Goal: Transaction & Acquisition: Obtain resource

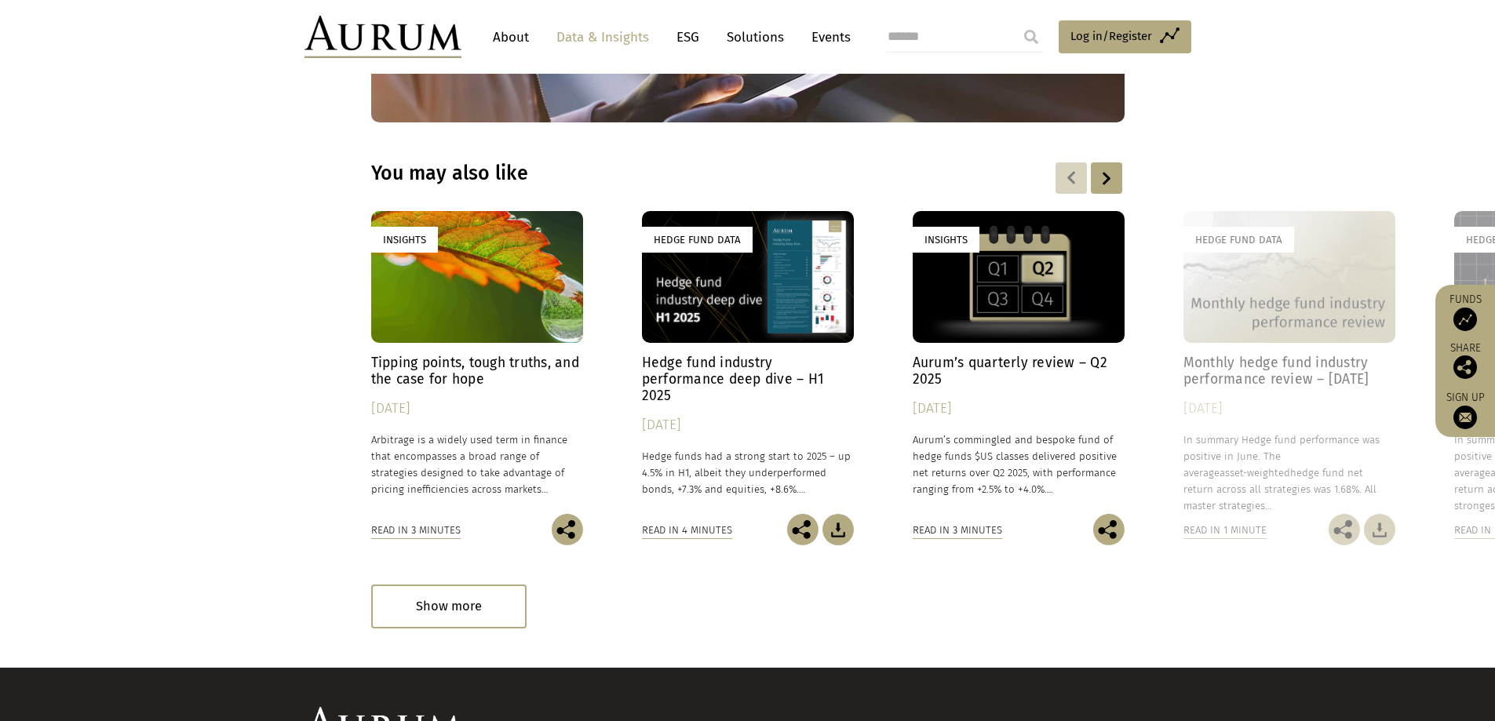
scroll to position [2264, 0]
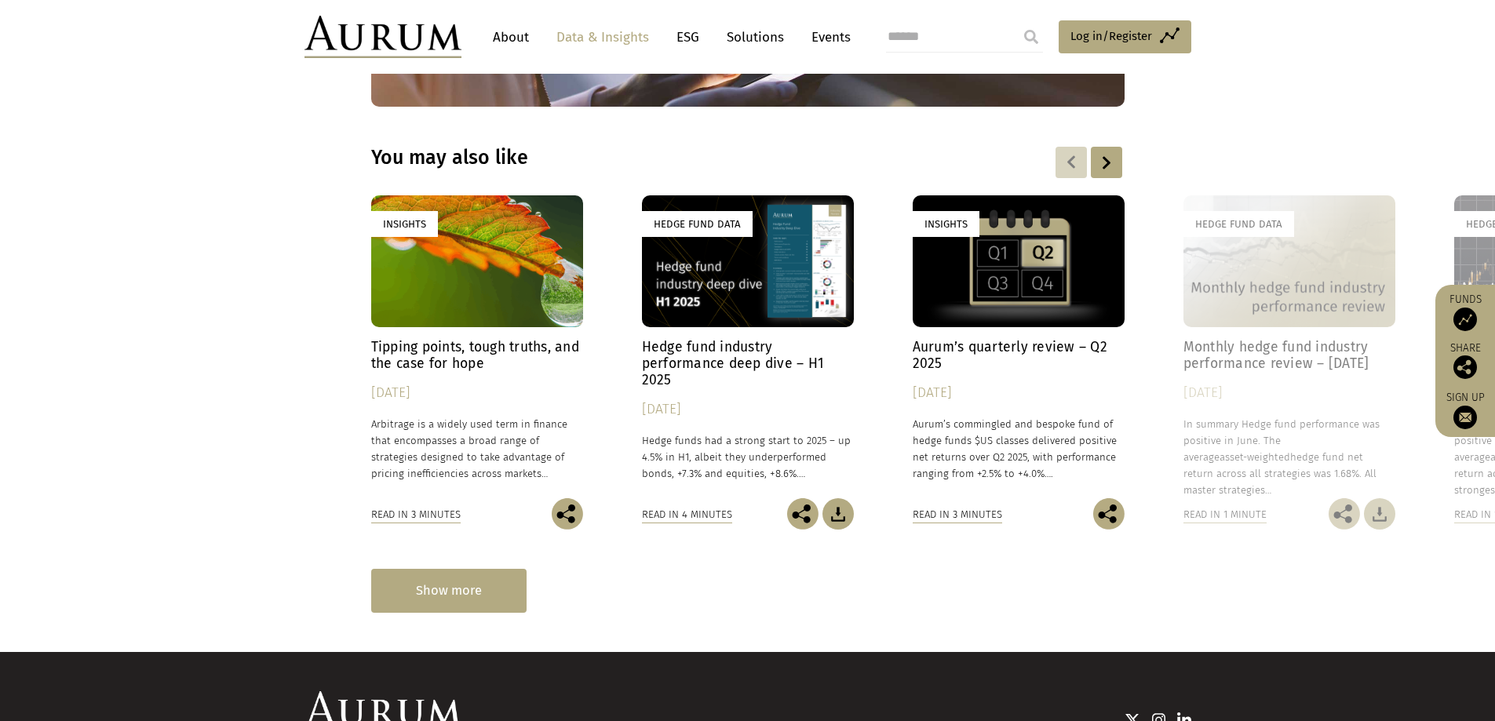
click at [461, 569] on div "Show more" at bounding box center [448, 590] width 155 height 43
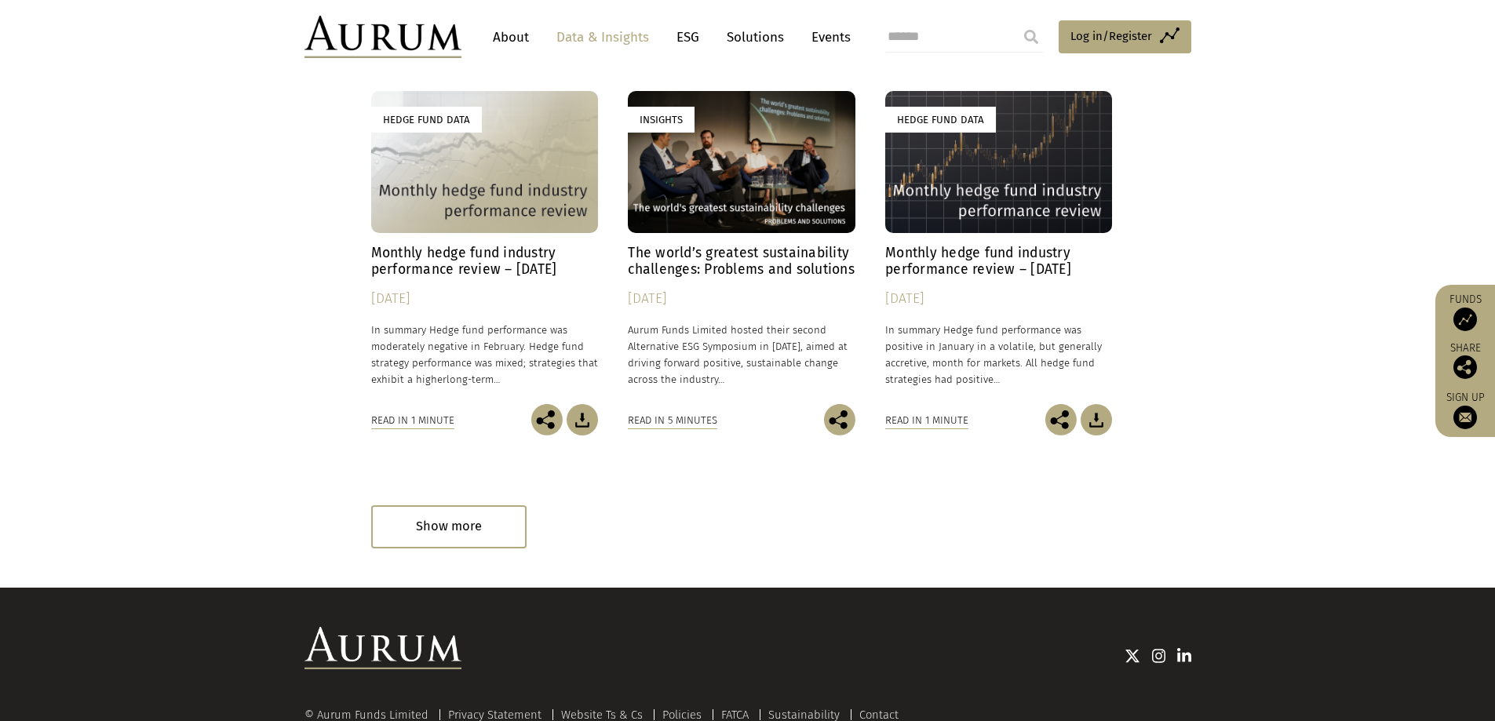
scroll to position [3496, 0]
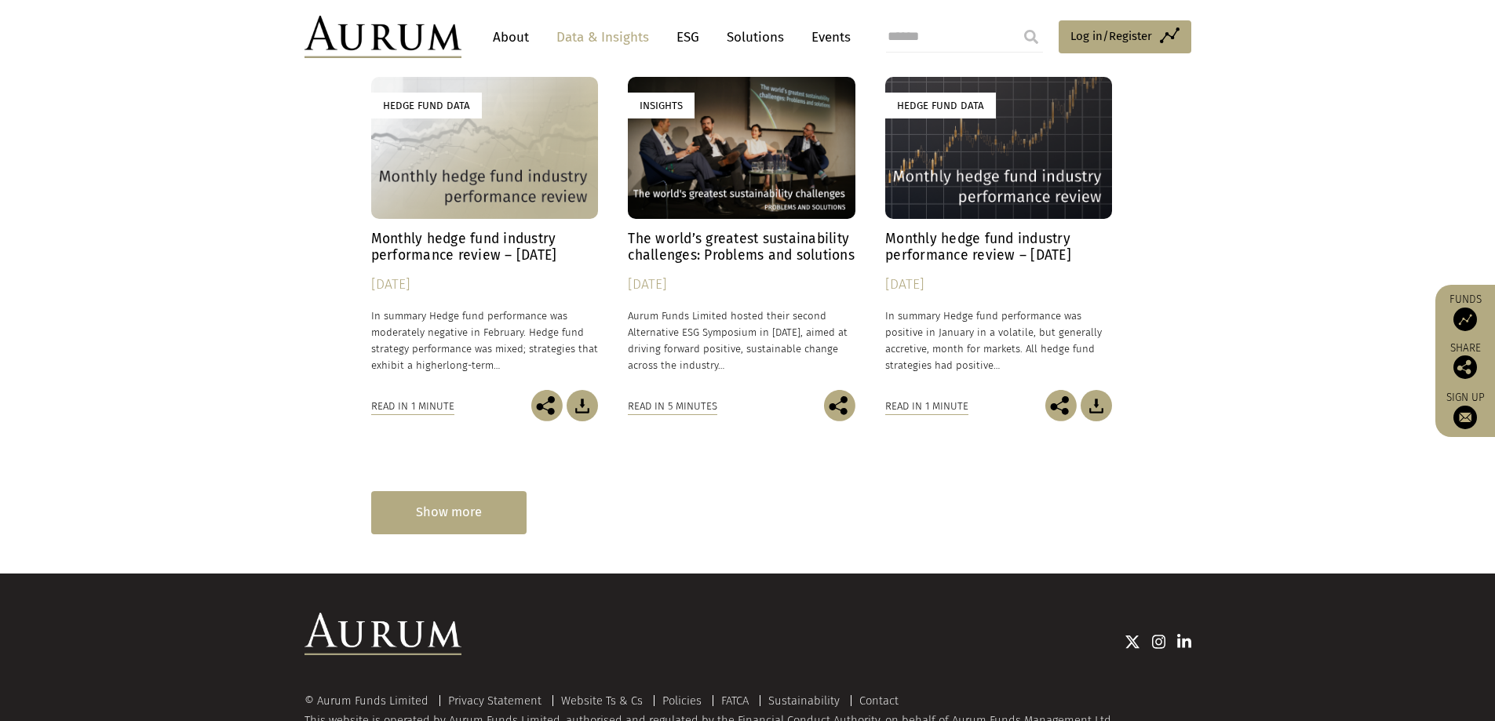
click at [513, 491] on div "Show more" at bounding box center [448, 512] width 155 height 43
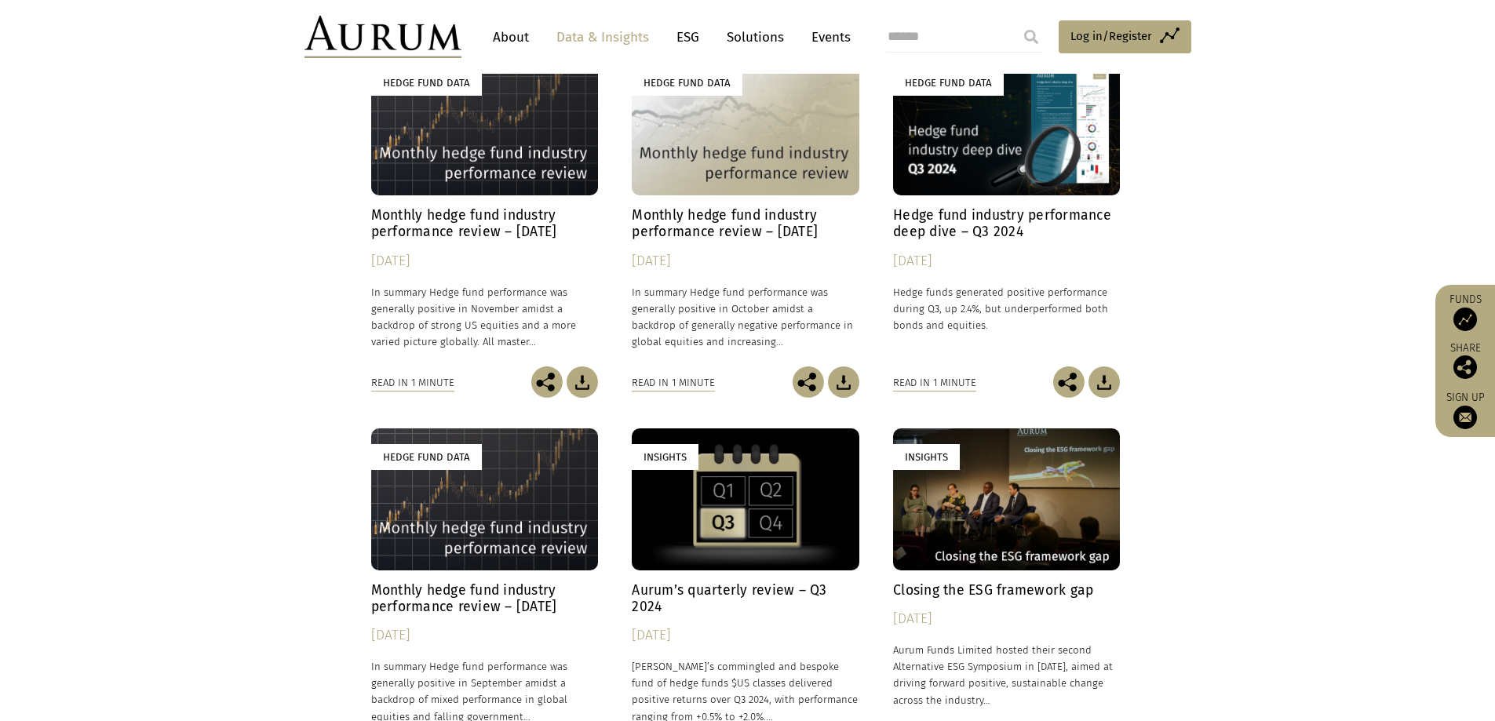
scroll to position [4830, 0]
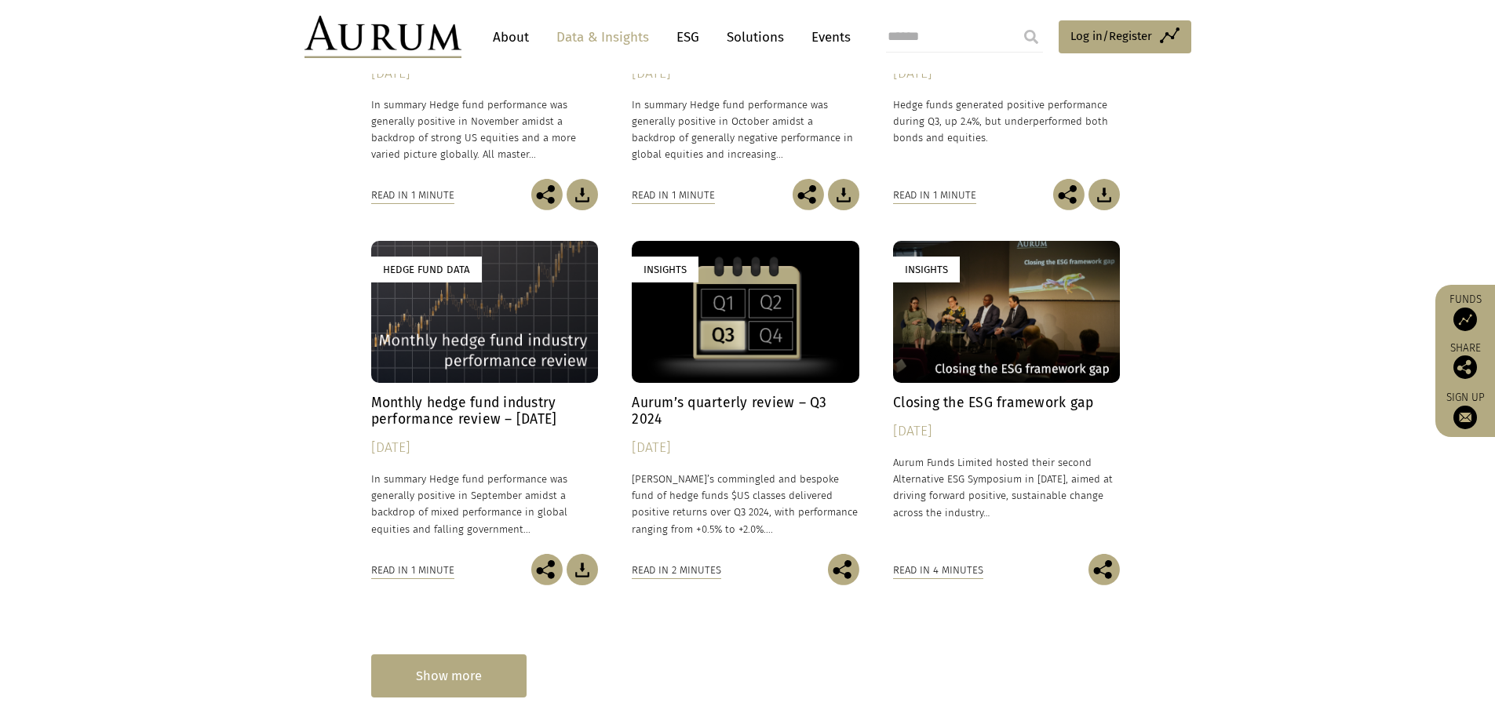
click at [491, 655] on div "Show more" at bounding box center [448, 676] width 155 height 43
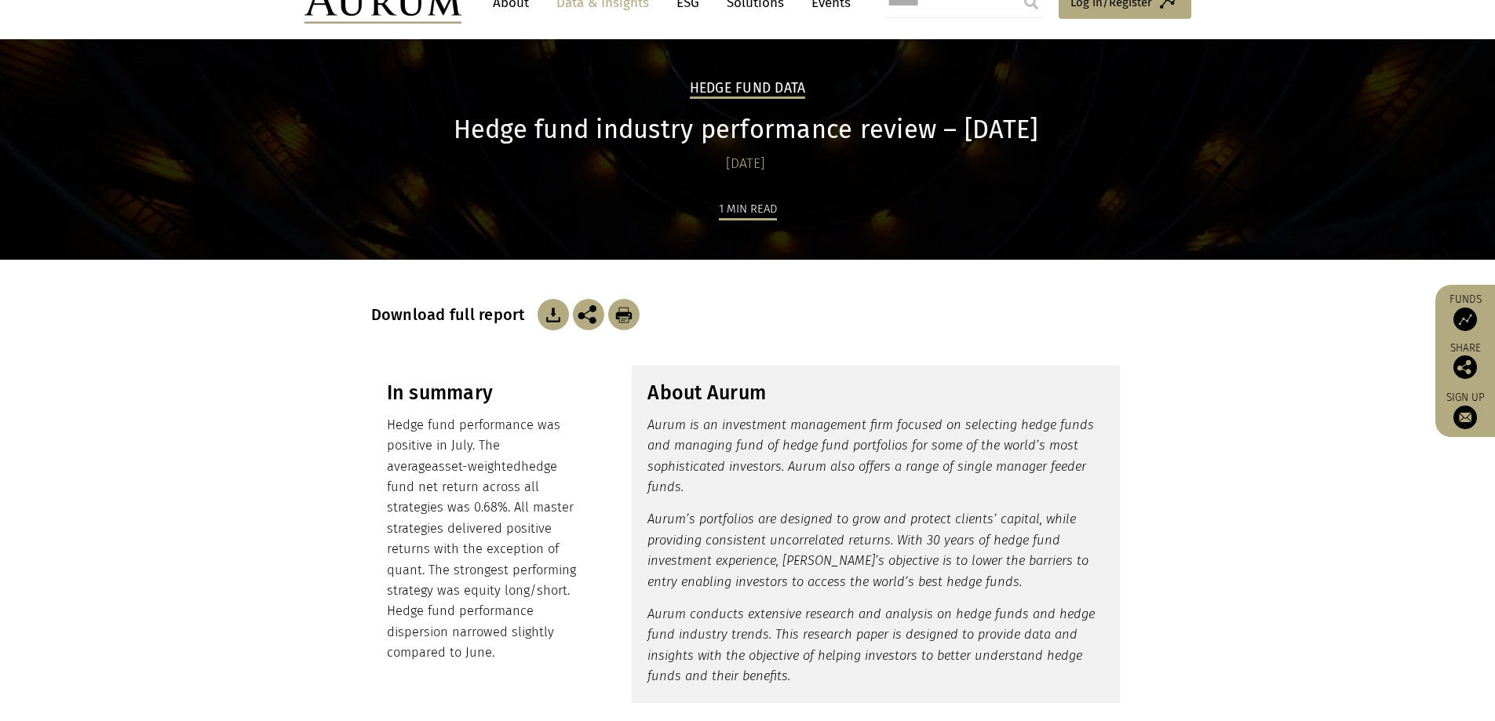
scroll to position [0, 0]
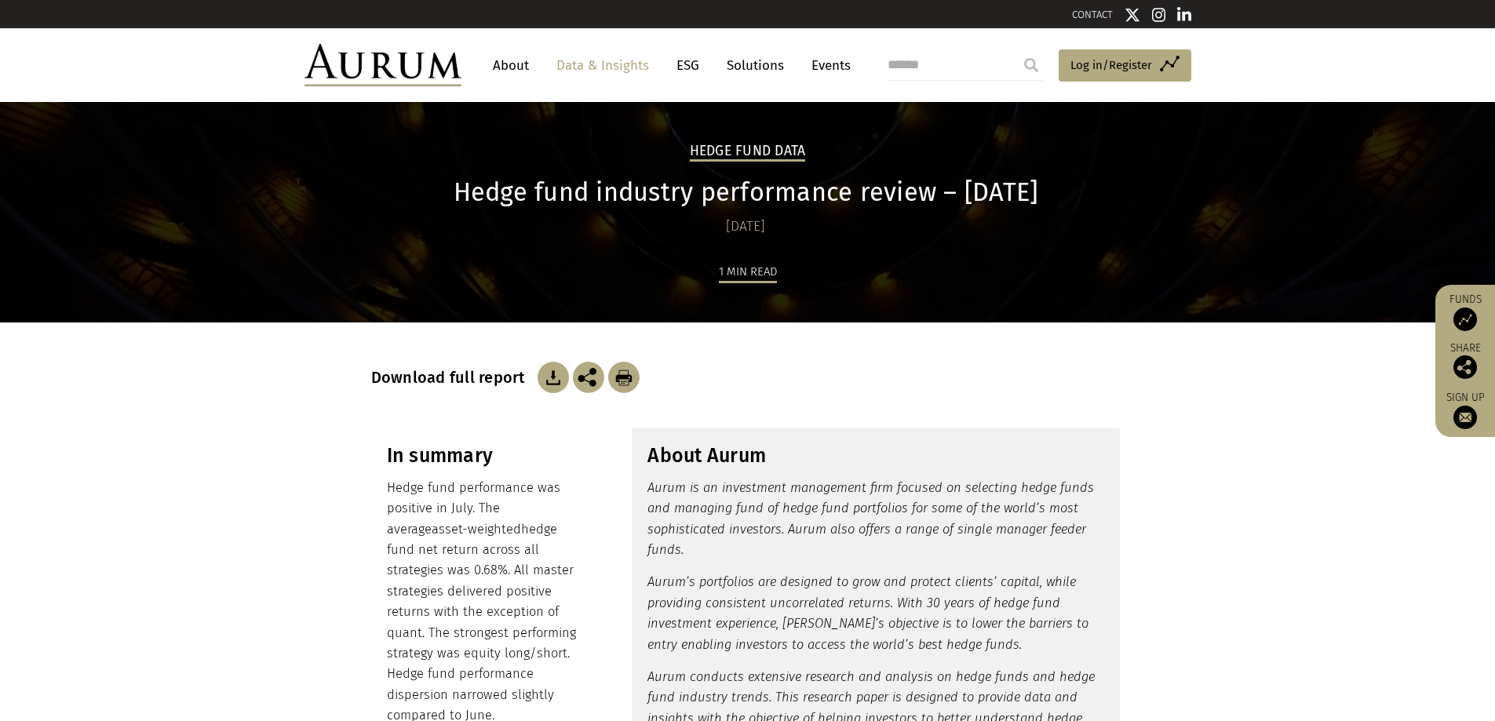
click at [685, 357] on div "Download full report" at bounding box center [748, 358] width 754 height 71
click at [626, 64] on link "Data & Insights" at bounding box center [603, 65] width 108 height 29
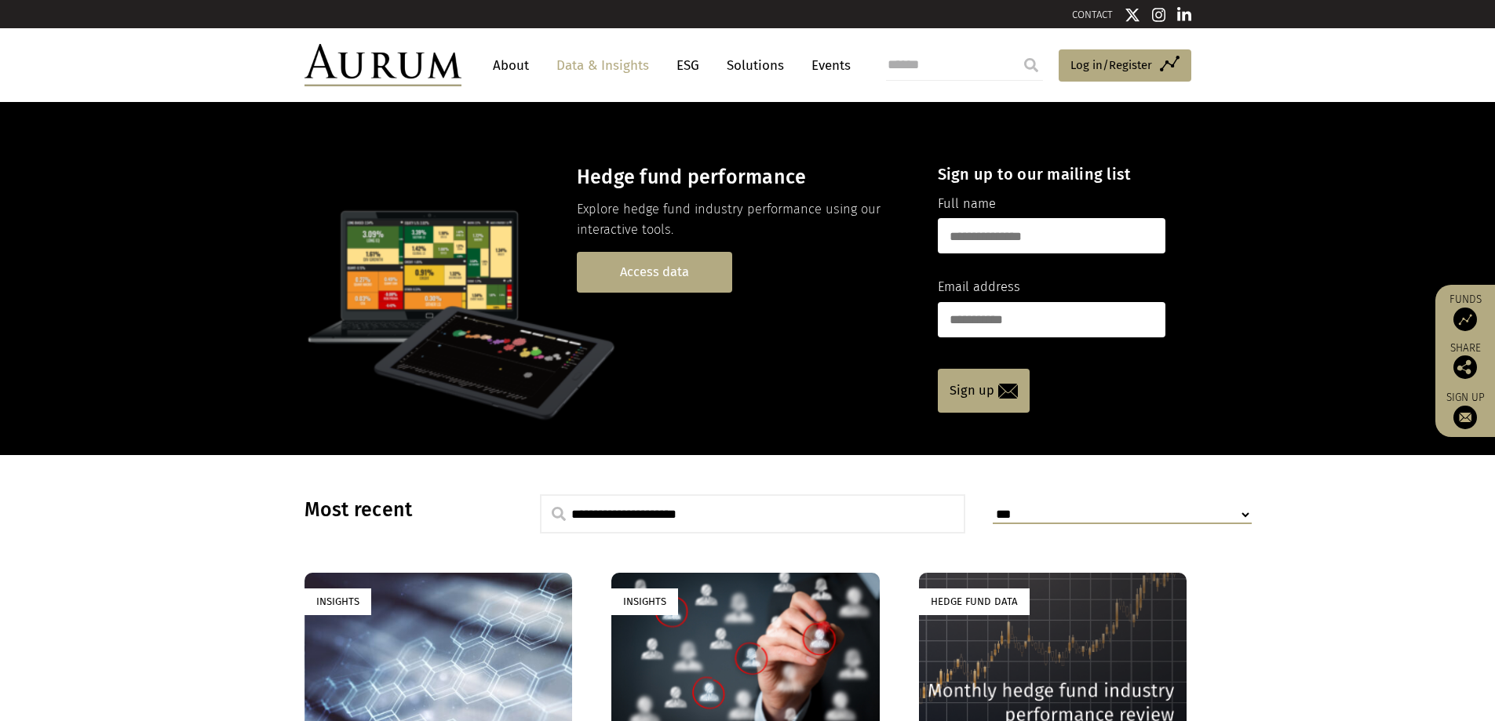
click at [688, 261] on link "Access data" at bounding box center [654, 272] width 155 height 40
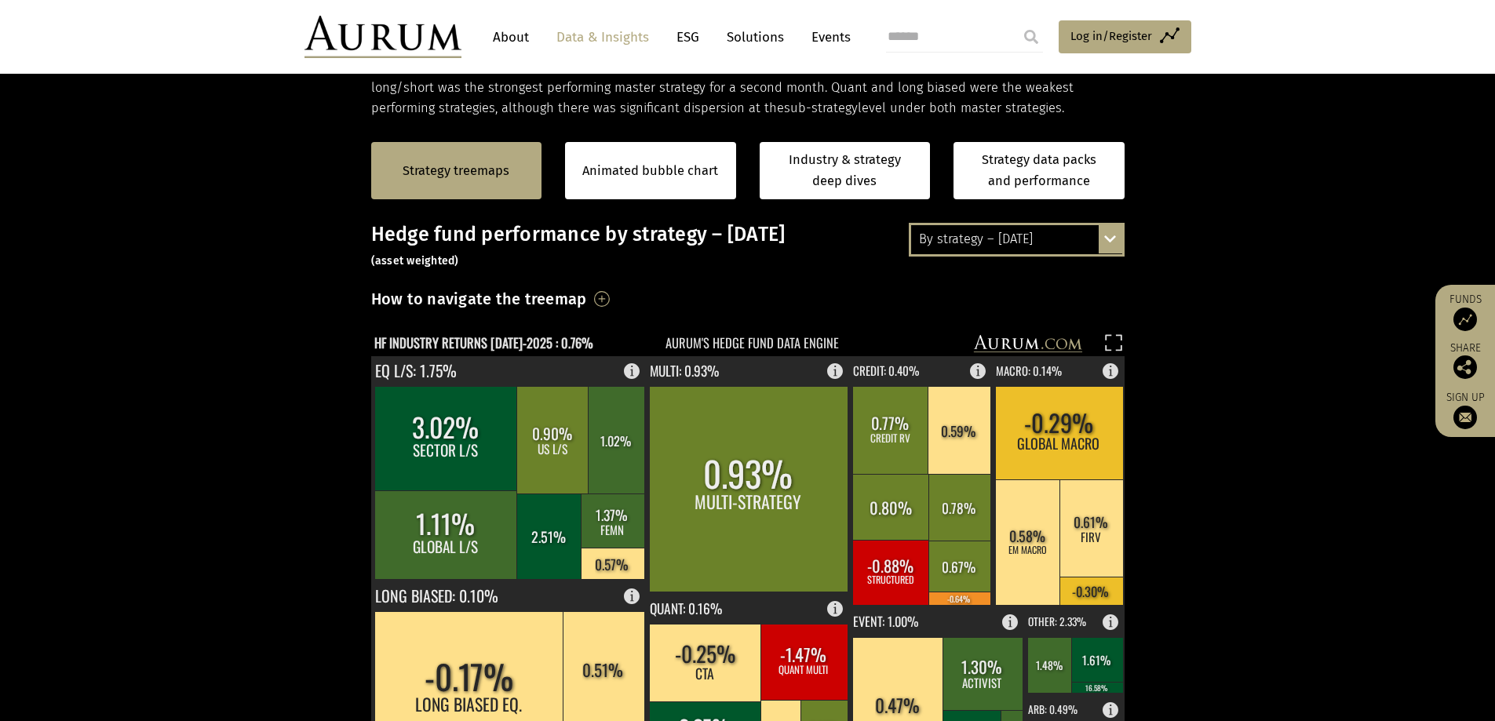
scroll to position [157, 0]
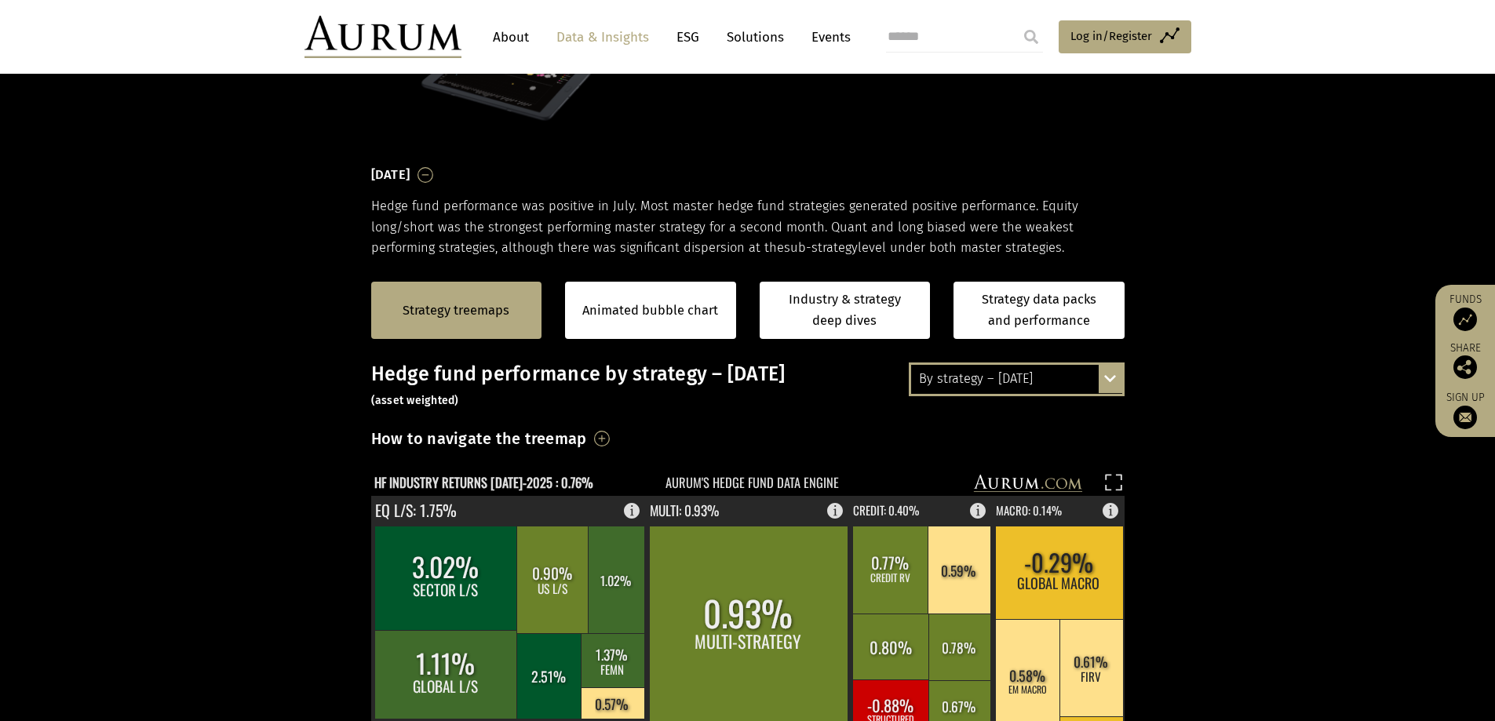
click at [935, 367] on div "By strategy – July 2025" at bounding box center [1016, 379] width 211 height 28
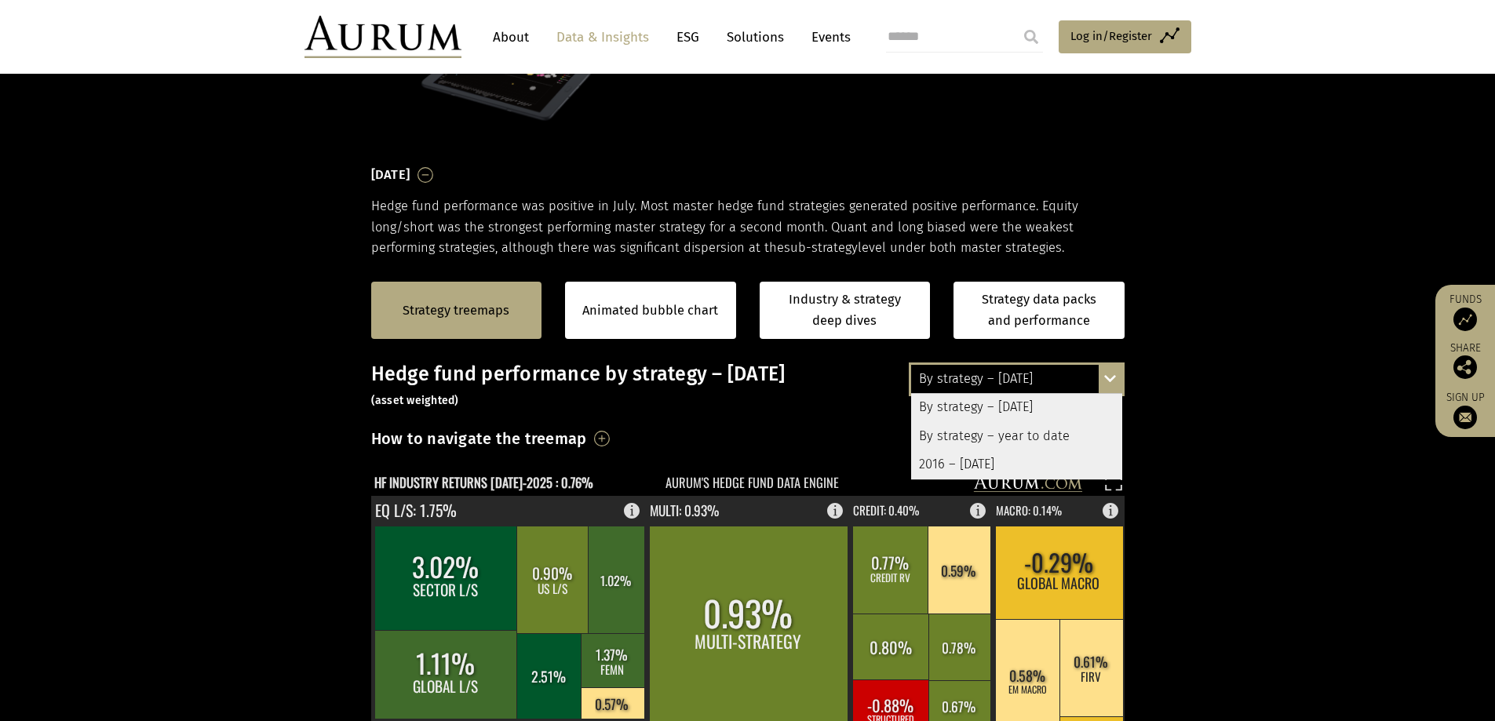
click at [958, 439] on div "By strategy – year to date" at bounding box center [1016, 436] width 211 height 28
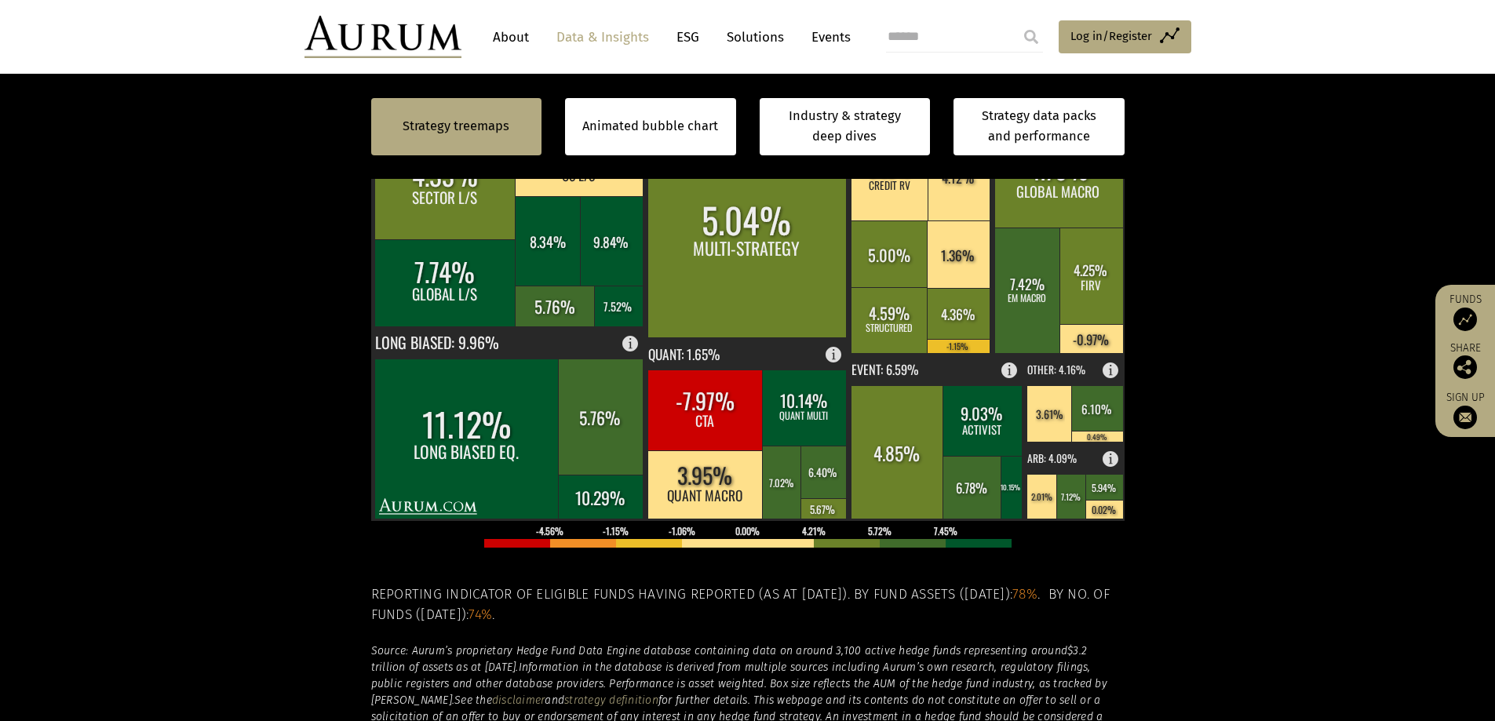
scroll to position [471, 0]
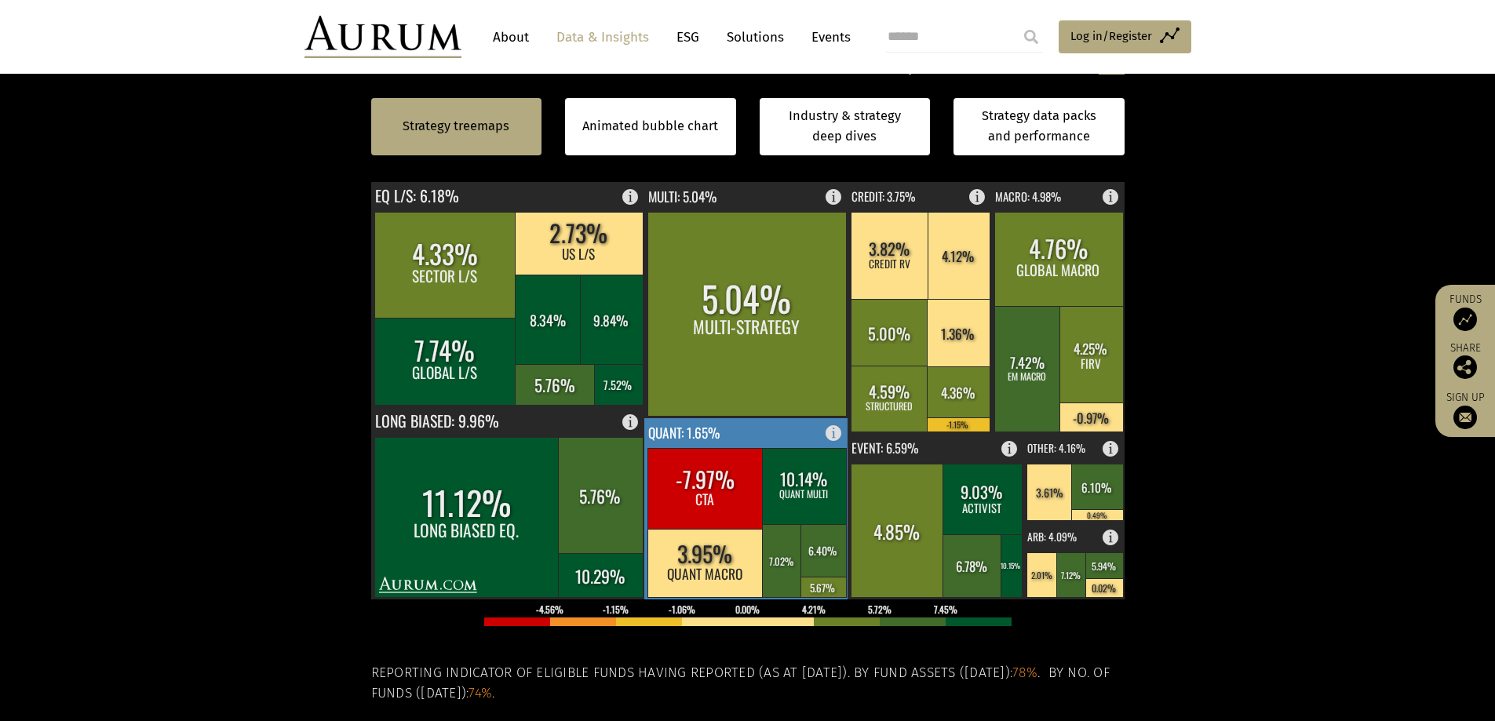
click at [751, 356] on rect at bounding box center [747, 314] width 199 height 204
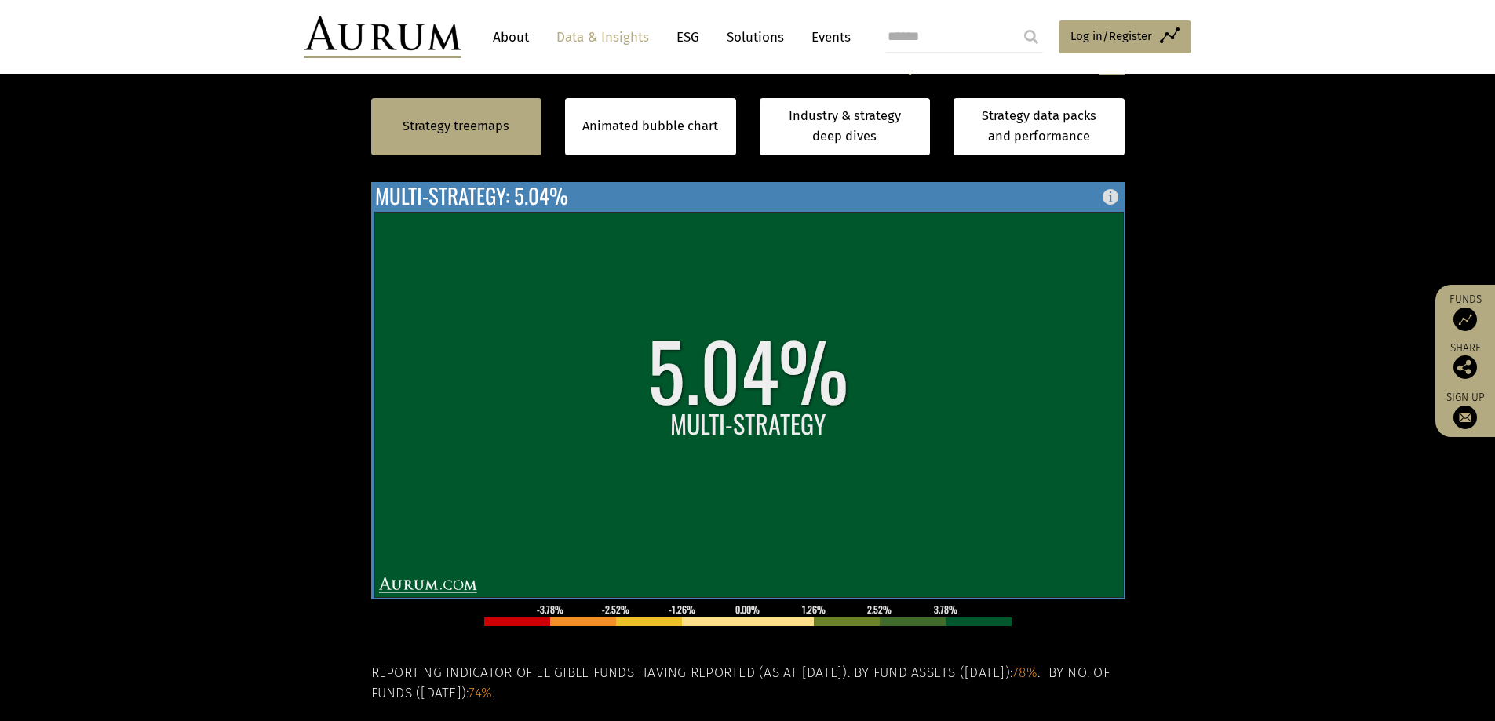
click at [777, 301] on rect at bounding box center [748, 404] width 749 height 385
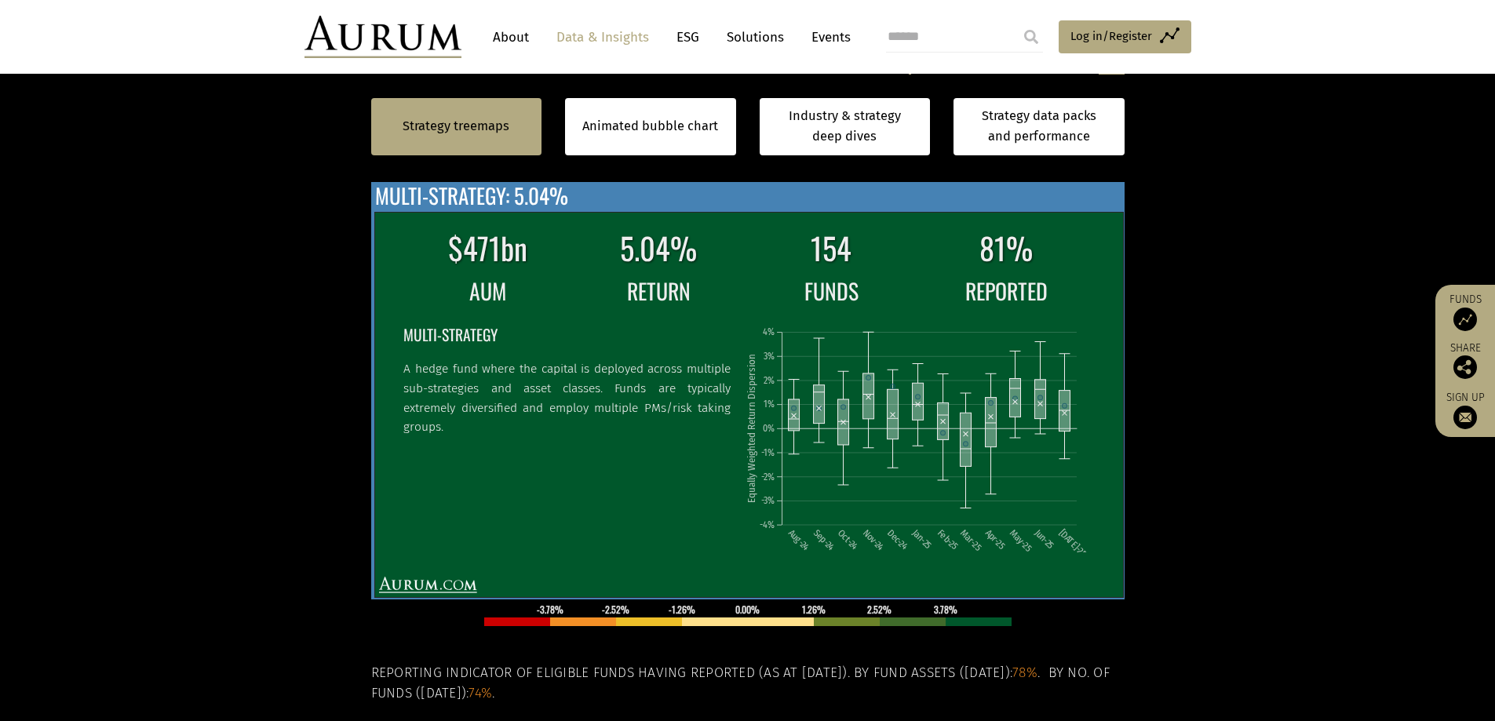
click at [709, 292] on td "RETURN" at bounding box center [659, 290] width 170 height 35
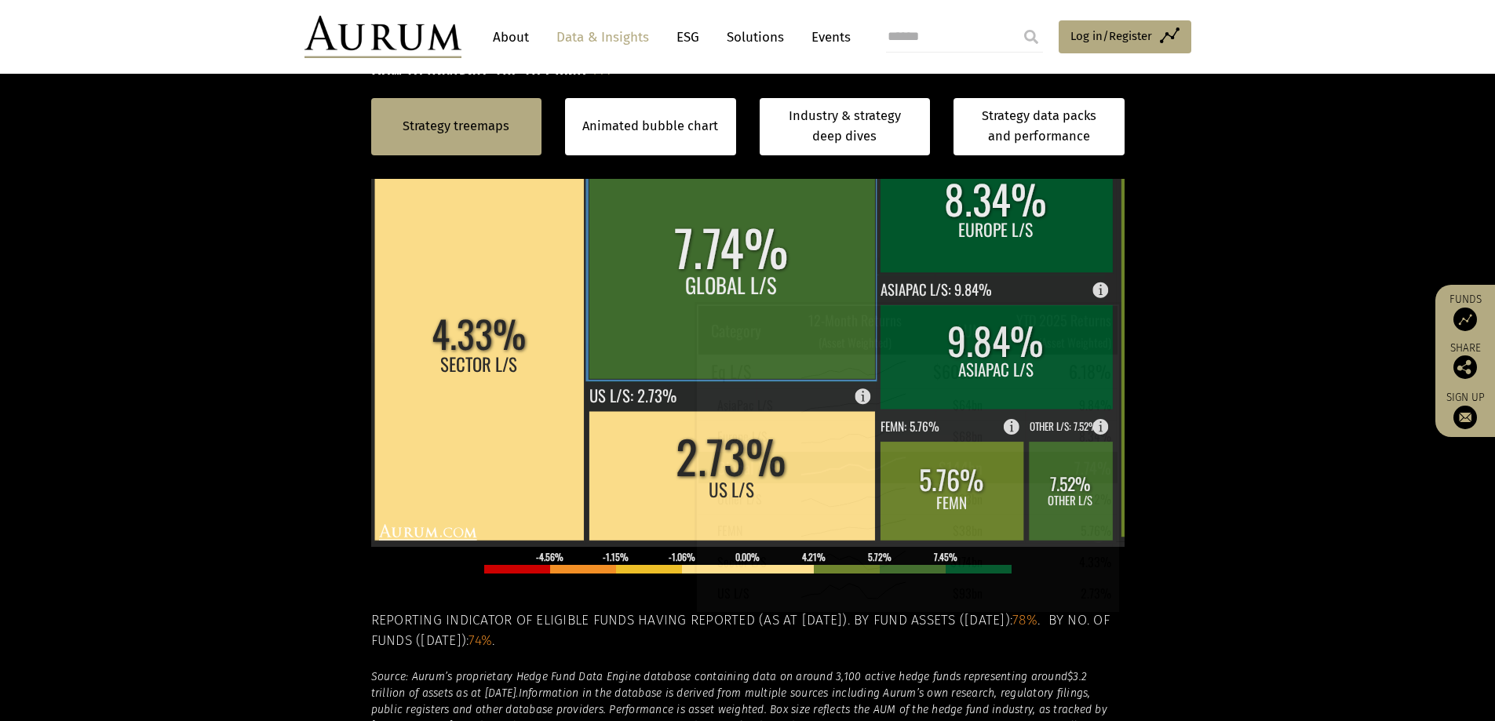
scroll to position [549, 0]
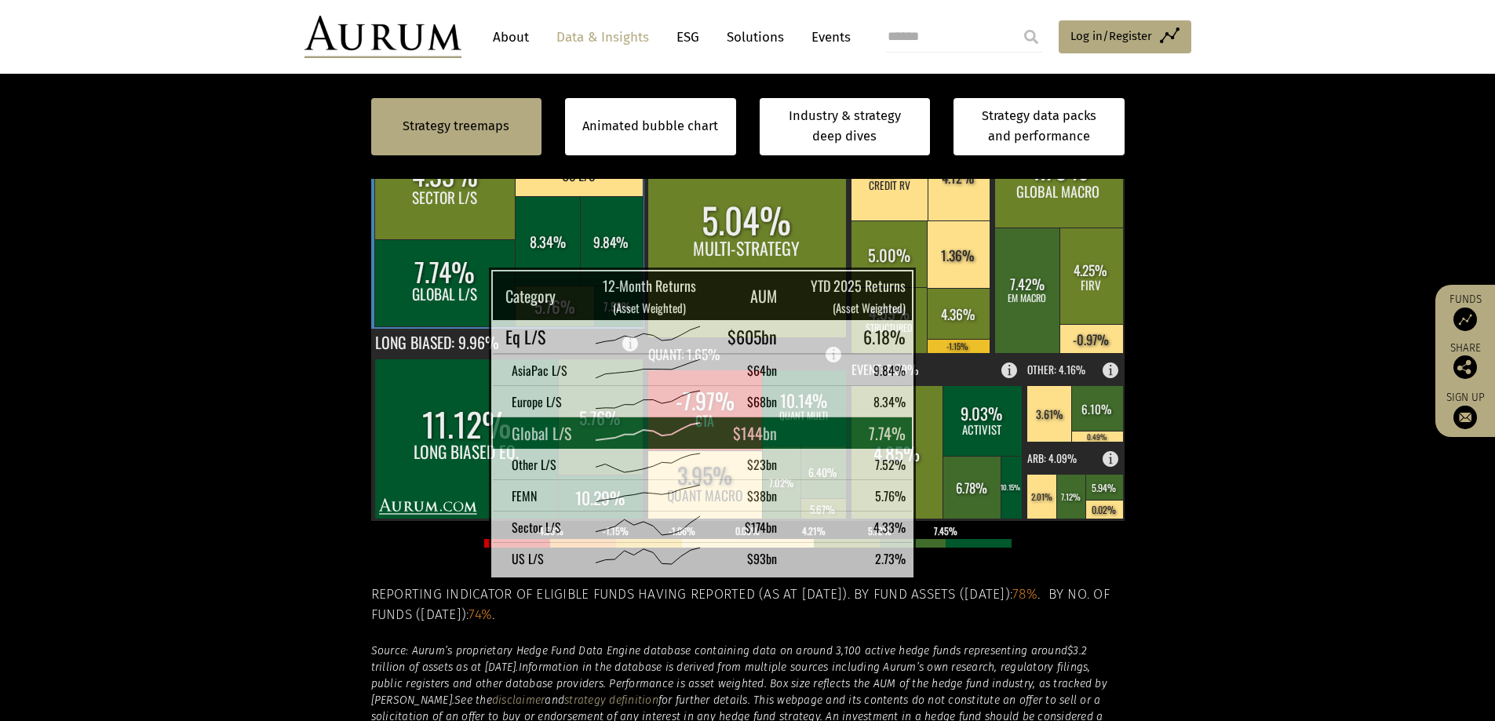
click at [450, 290] on rect at bounding box center [445, 282] width 142 height 87
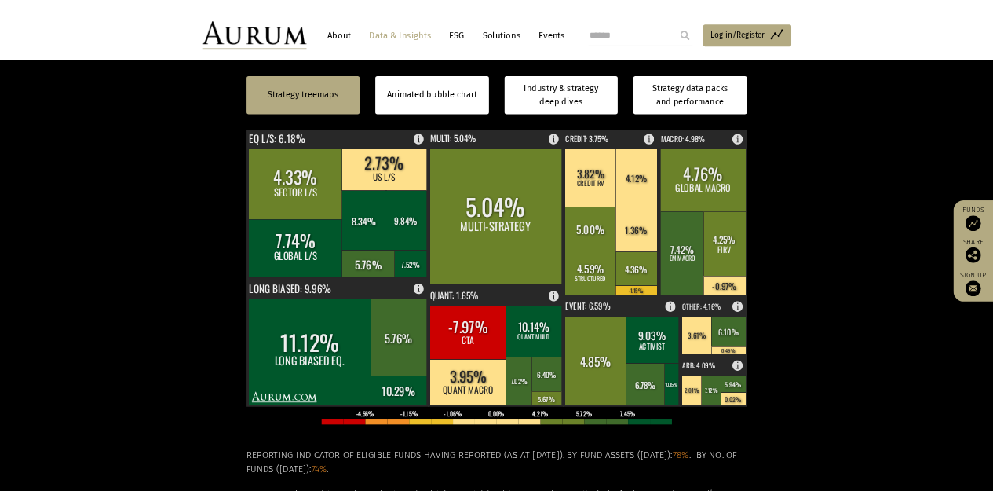
scroll to position [471, 0]
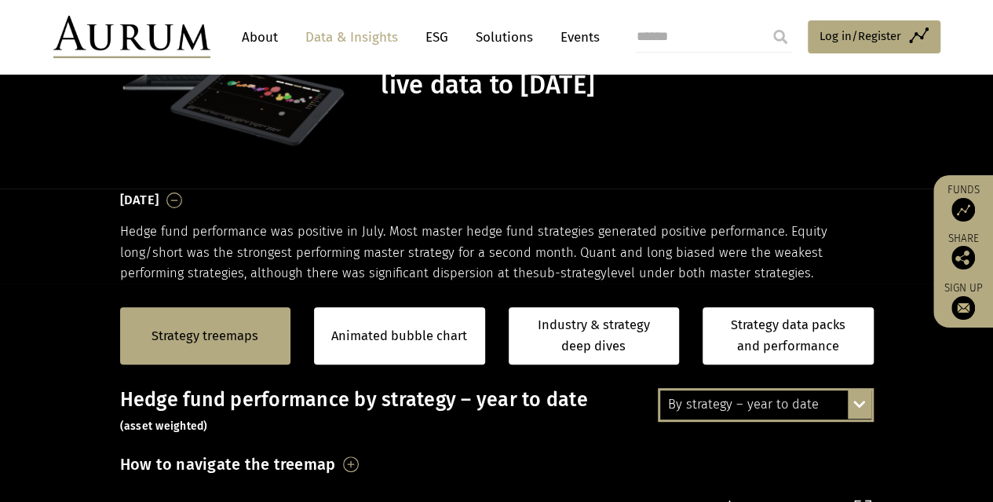
scroll to position [157, 0]
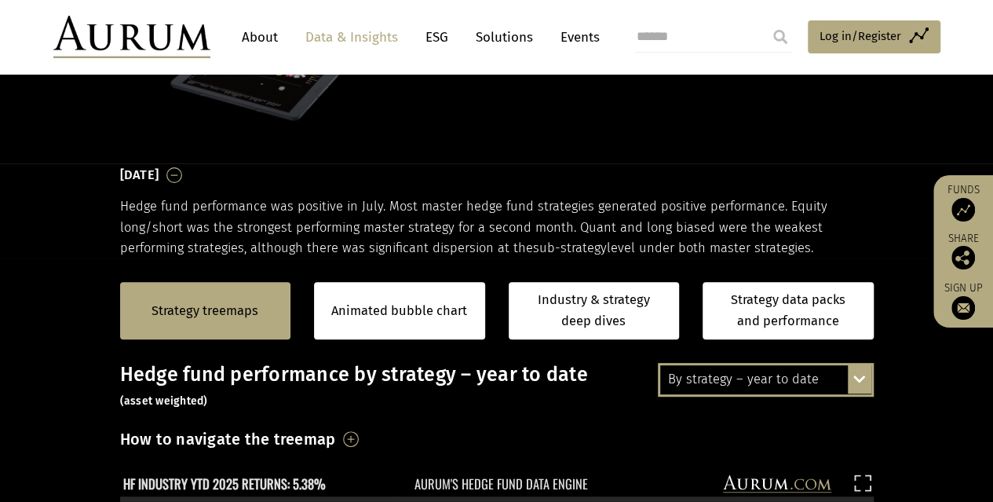
click at [735, 383] on div "By strategy – year to date" at bounding box center [765, 379] width 211 height 28
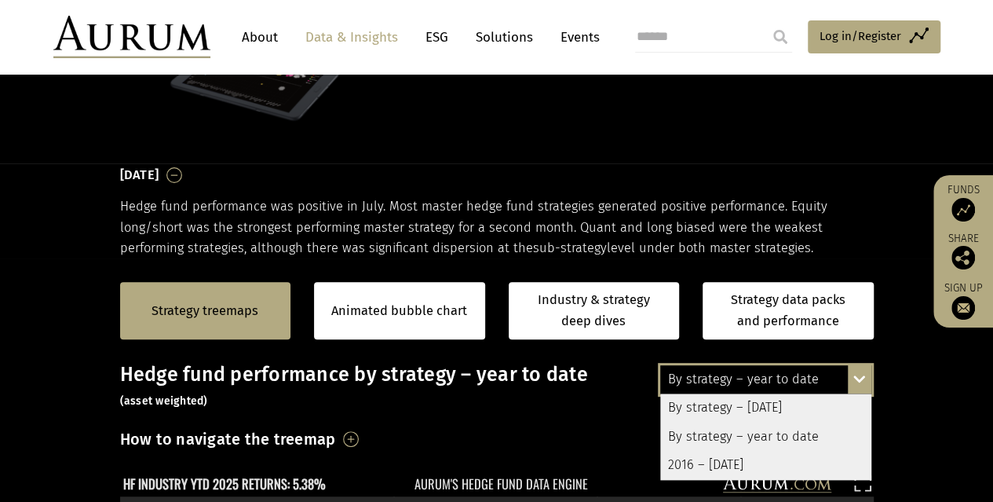
click at [575, 191] on div "July 2025 Hedge fund performance was positive in July. Most master hedge fund s…" at bounding box center [497, 210] width 754 height 95
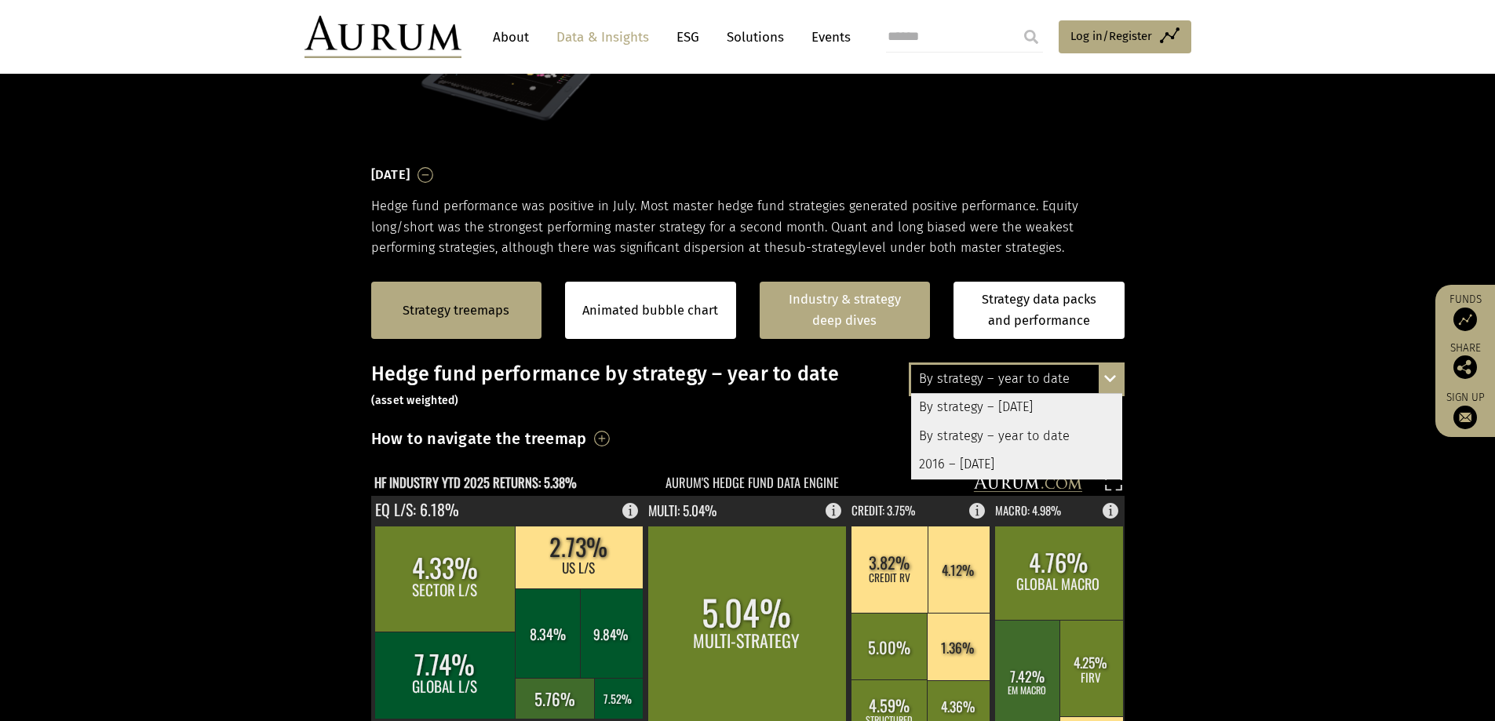
click at [805, 322] on link "Industry & strategy deep dives" at bounding box center [845, 310] width 171 height 57
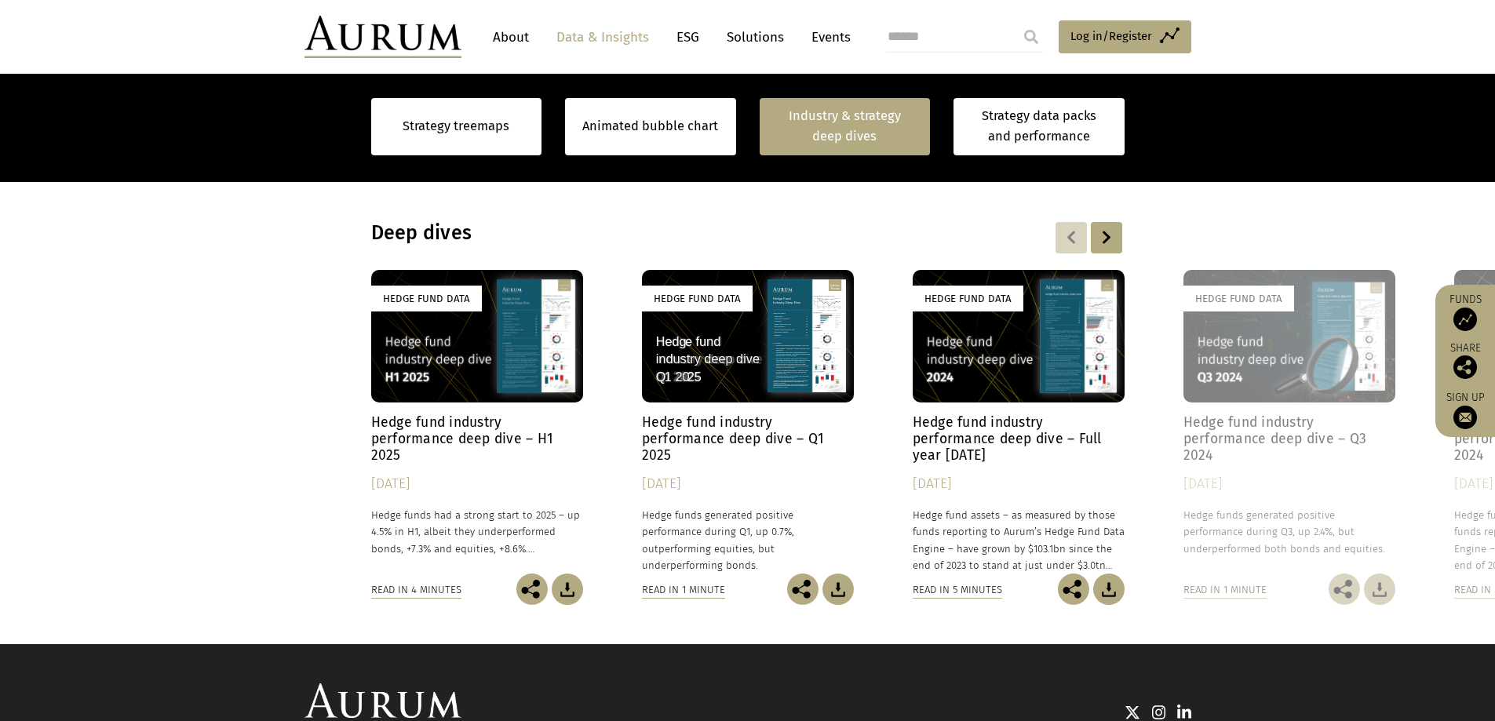
scroll to position [1219, 0]
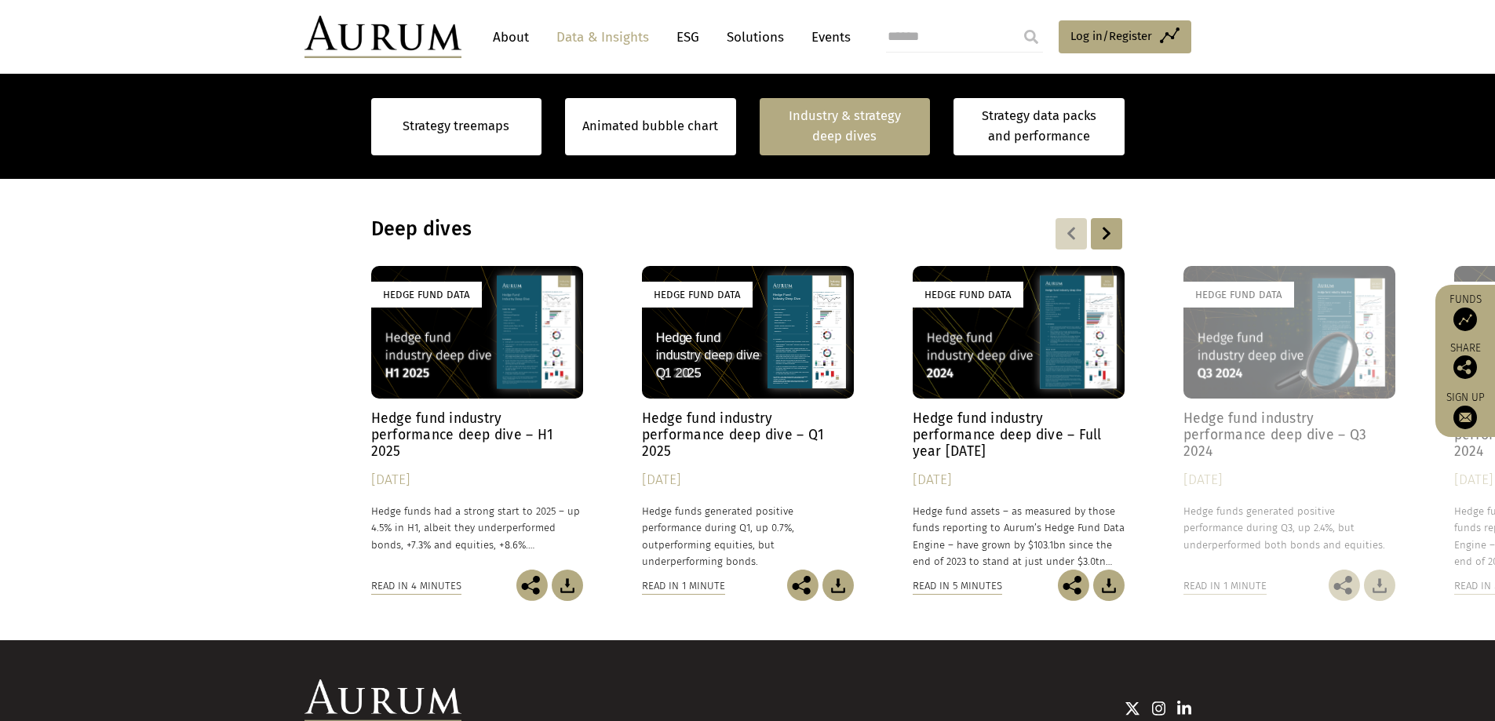
click at [992, 231] on div at bounding box center [1106, 233] width 31 height 31
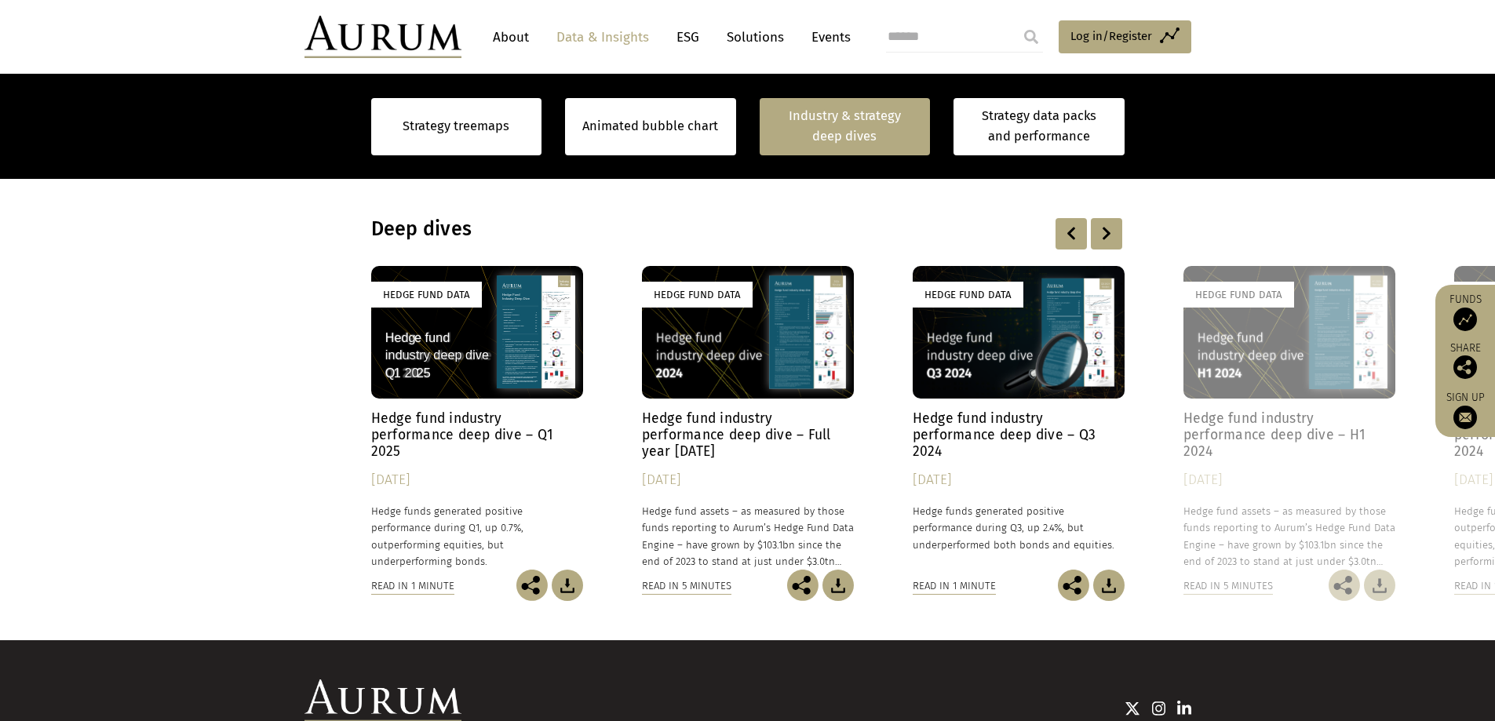
click at [992, 231] on div at bounding box center [1106, 233] width 31 height 31
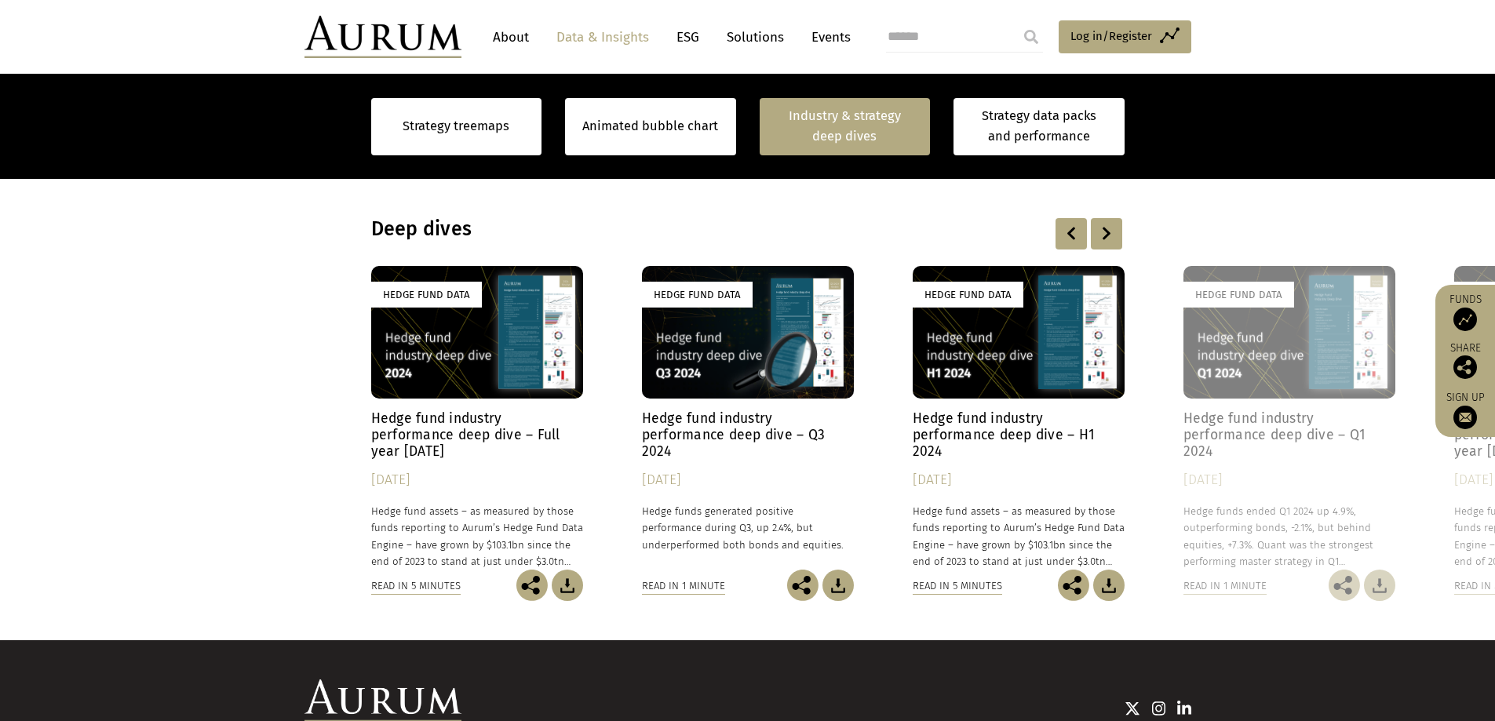
click at [992, 231] on div at bounding box center [1106, 233] width 31 height 31
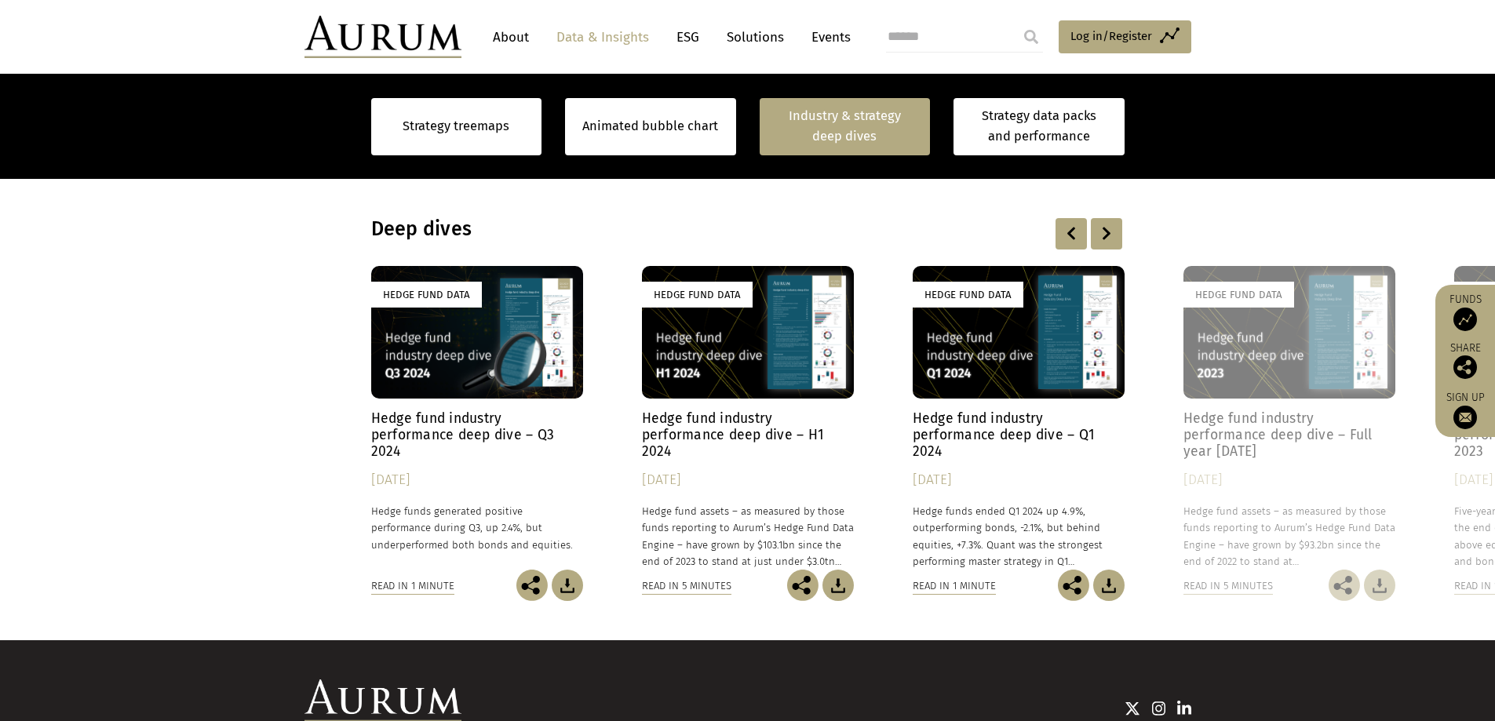
click at [992, 231] on div at bounding box center [1024, 233] width 196 height 31
click at [992, 228] on div at bounding box center [1071, 233] width 31 height 31
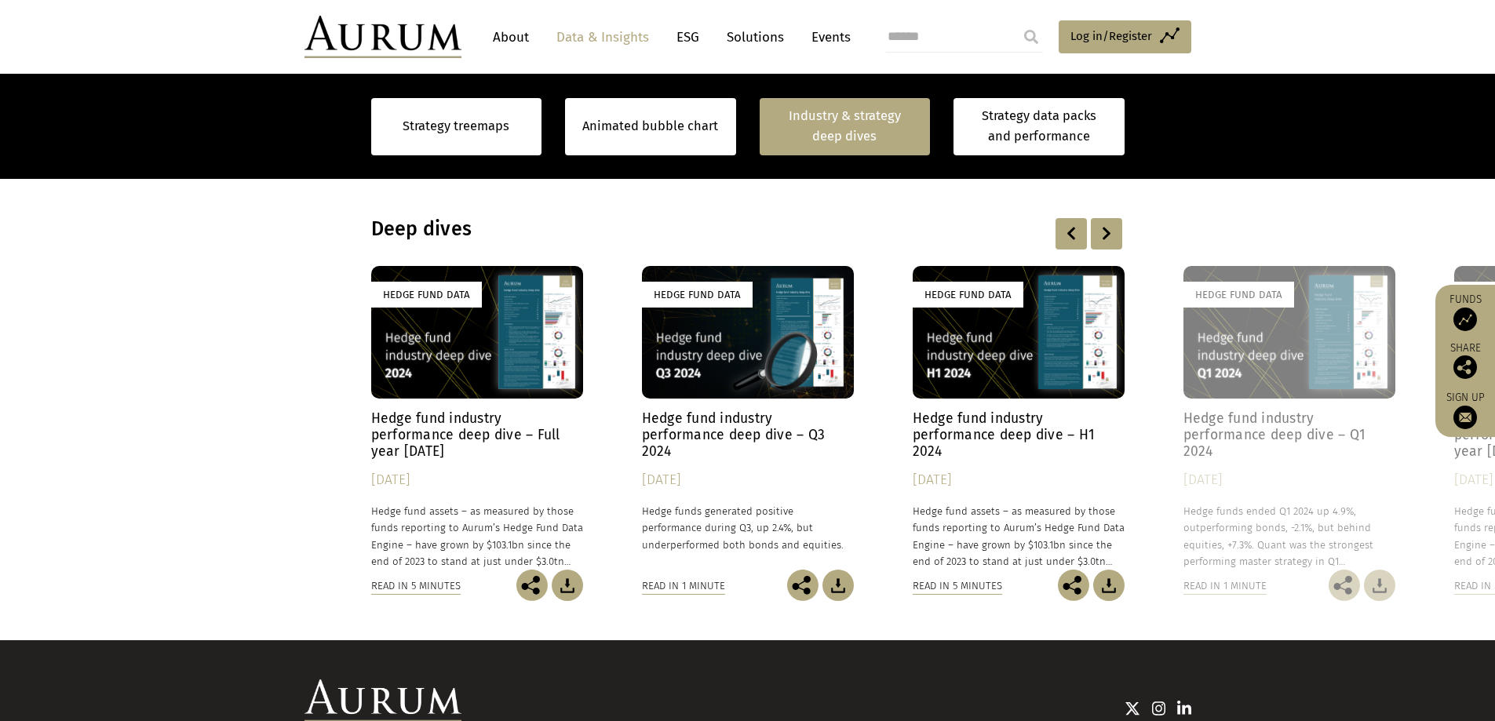
click at [992, 228] on div at bounding box center [1071, 233] width 31 height 31
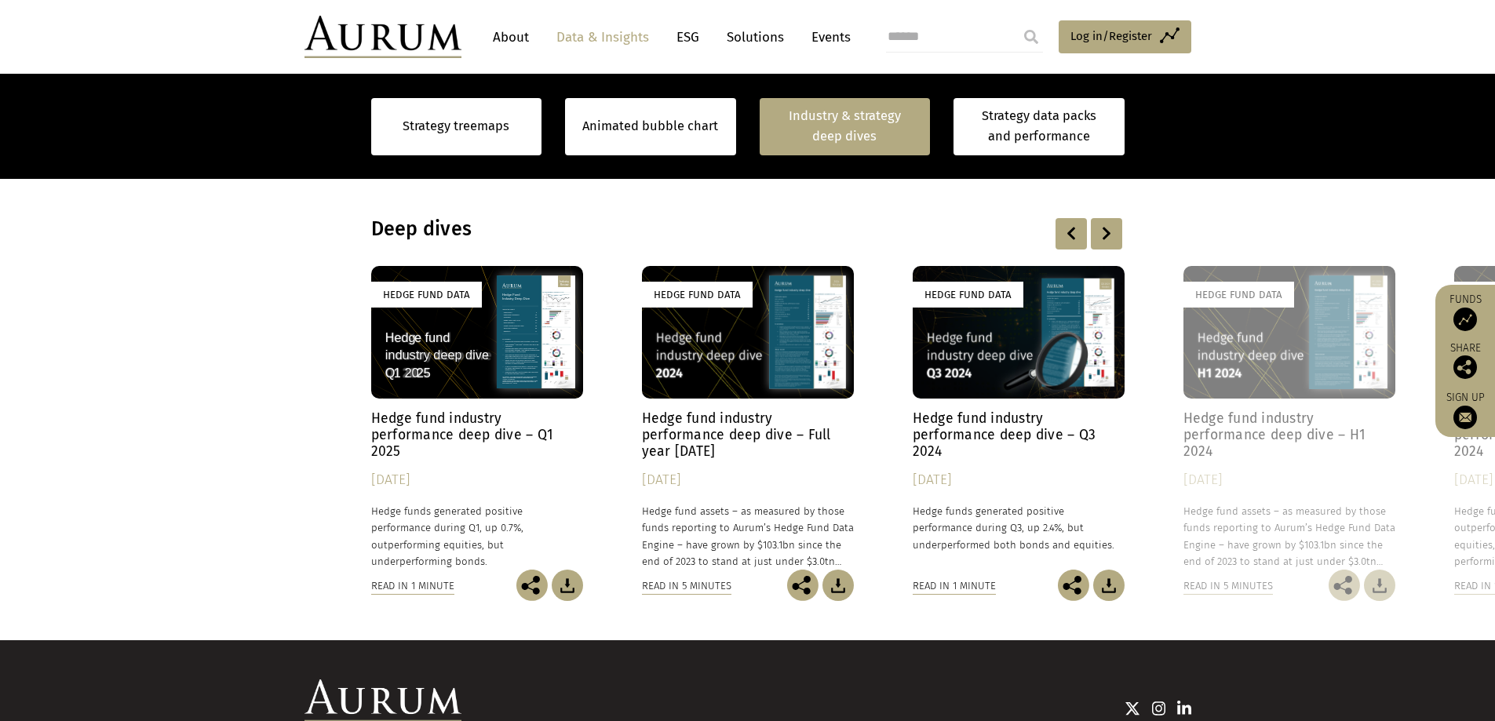
click at [992, 228] on div at bounding box center [1071, 233] width 31 height 31
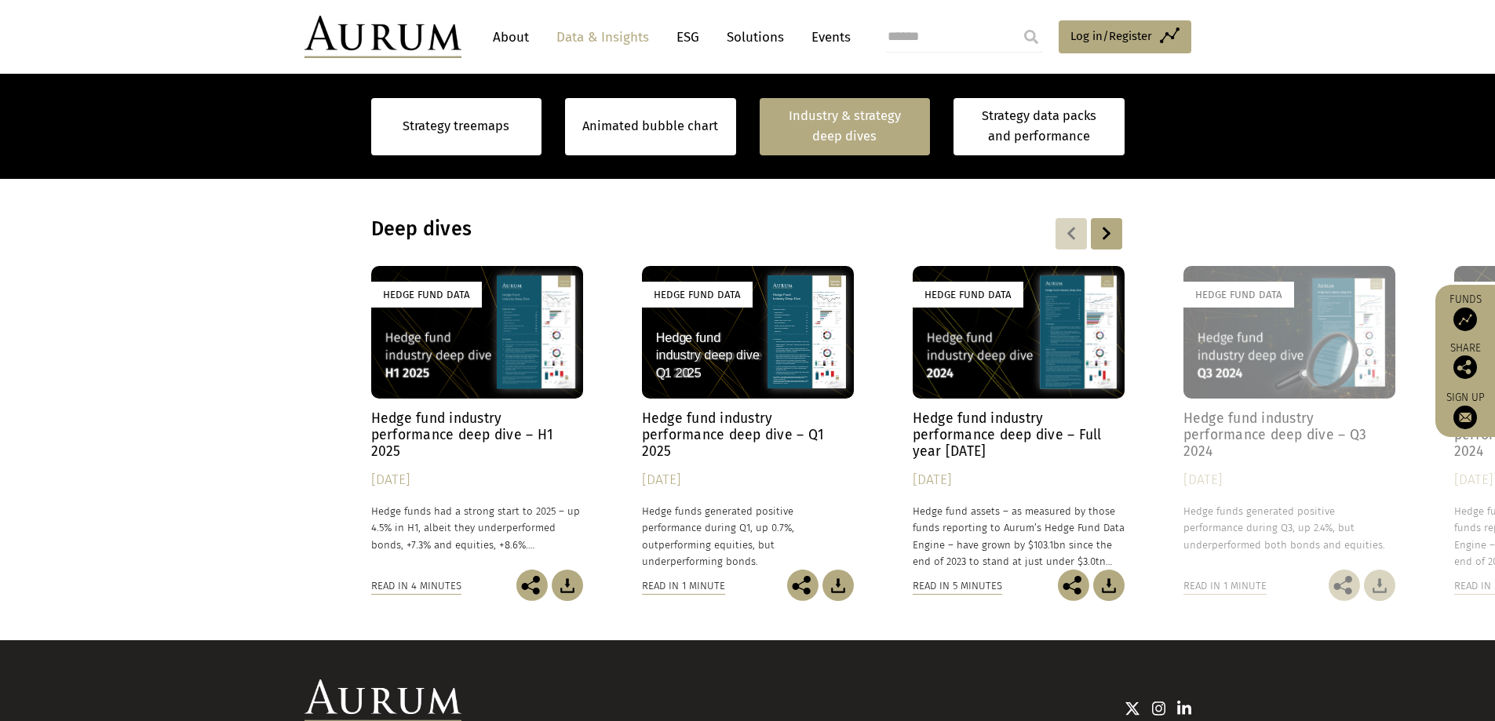
click at [992, 228] on div at bounding box center [1071, 233] width 31 height 31
click at [489, 329] on div "Hedge Fund Data" at bounding box center [477, 332] width 212 height 133
click at [992, 111] on link "Strategy data packs and performance" at bounding box center [1039, 126] width 171 height 57
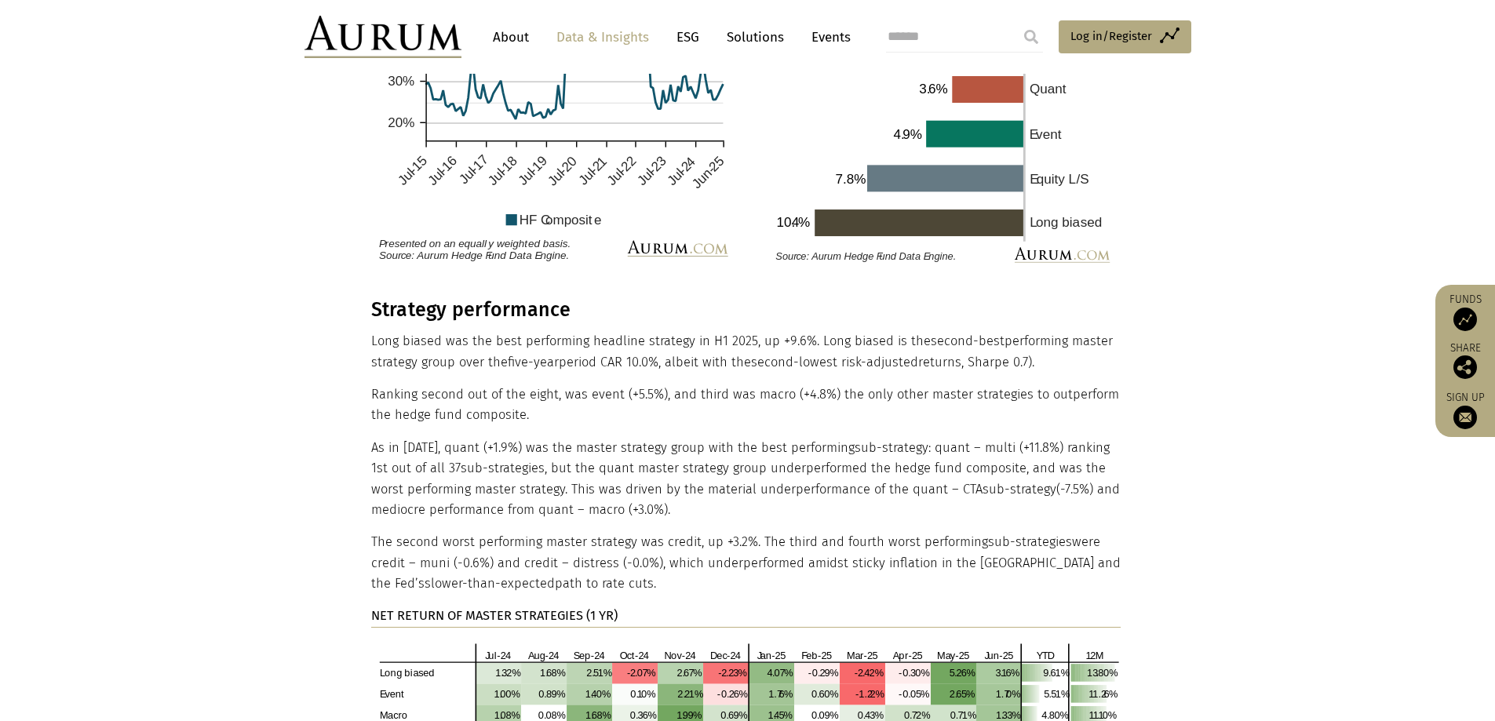
scroll to position [3297, 0]
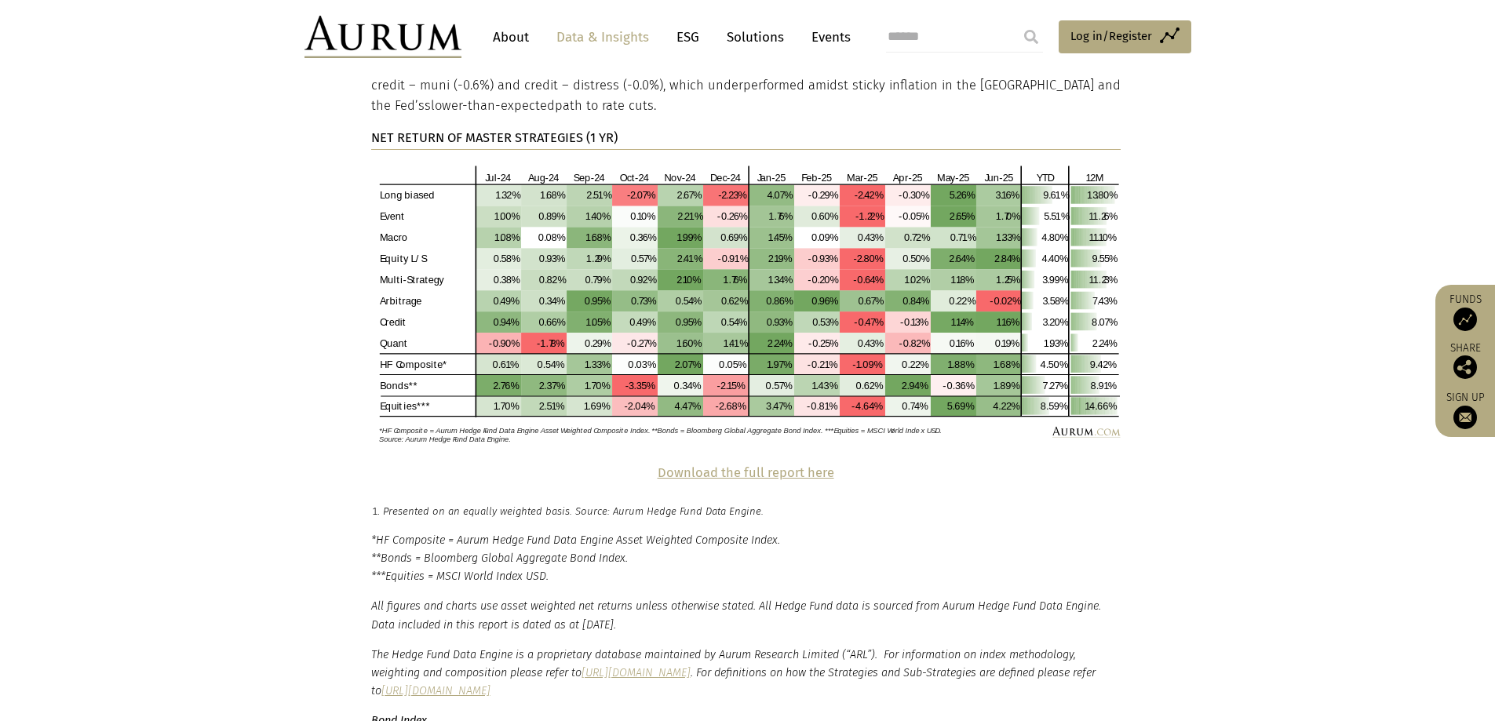
click at [692, 465] on strong "Download the full report here" at bounding box center [746, 472] width 177 height 15
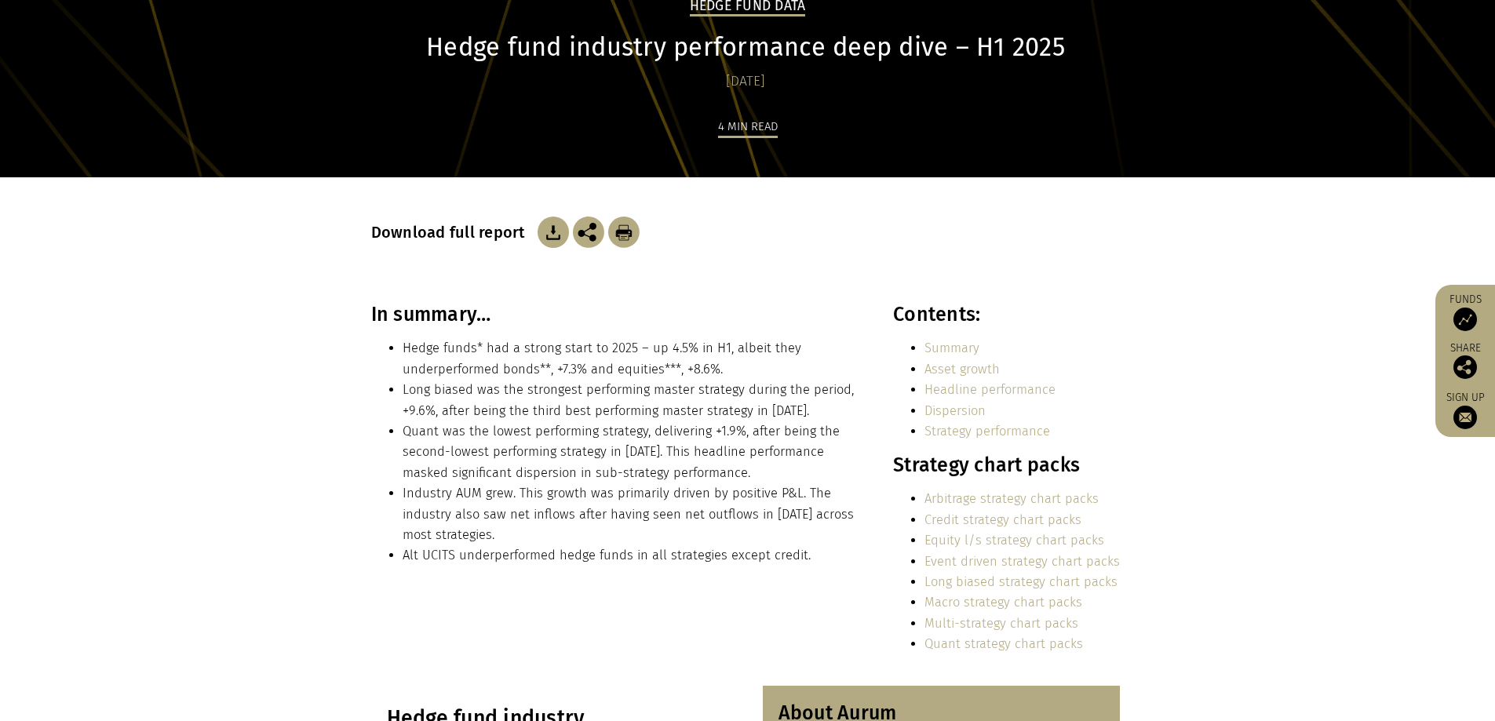
scroll to position [0, 0]
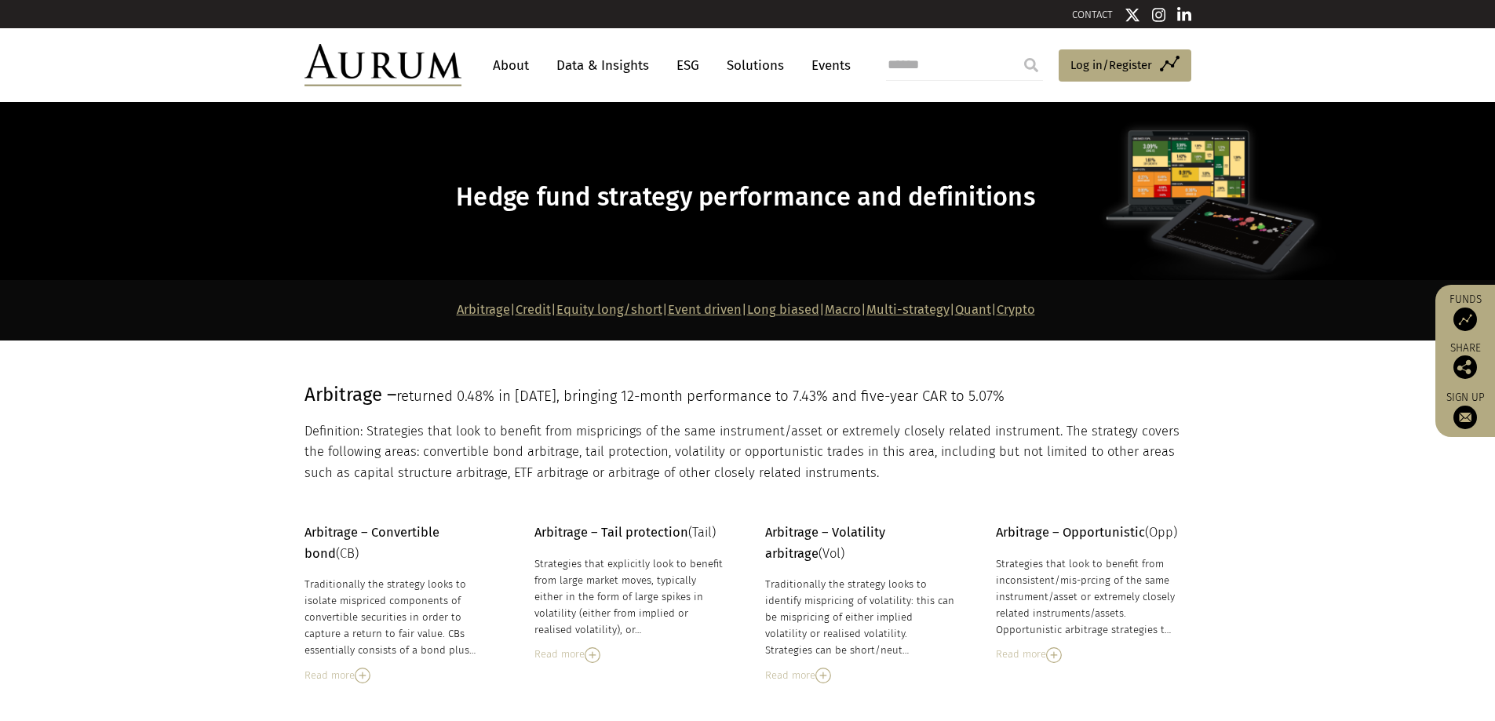
click at [593, 49] on nav "About Data & Insights ESG Solutions Events" at bounding box center [668, 65] width 413 height 42
click at [585, 65] on link "Data & Insights" at bounding box center [603, 65] width 108 height 29
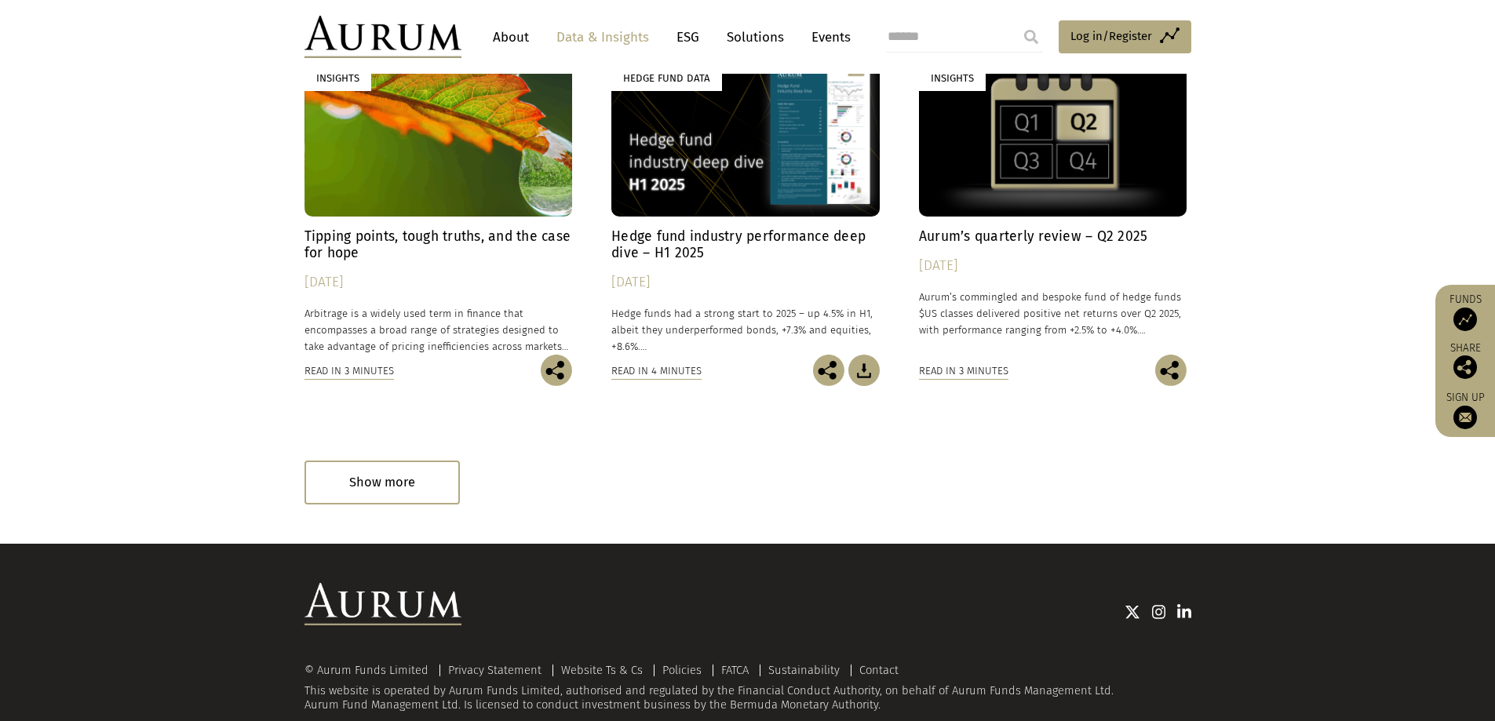
scroll to position [927, 0]
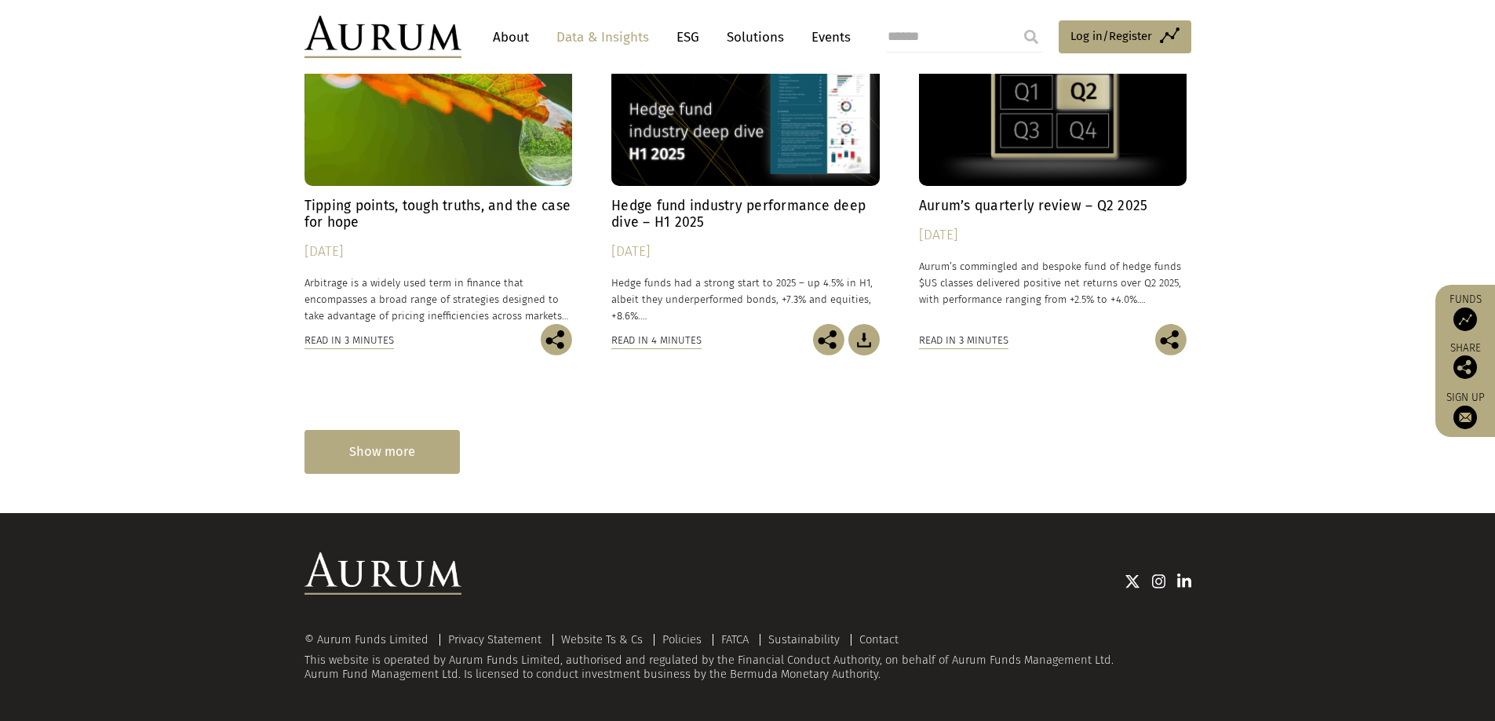
click at [378, 455] on div "Show more" at bounding box center [382, 451] width 155 height 43
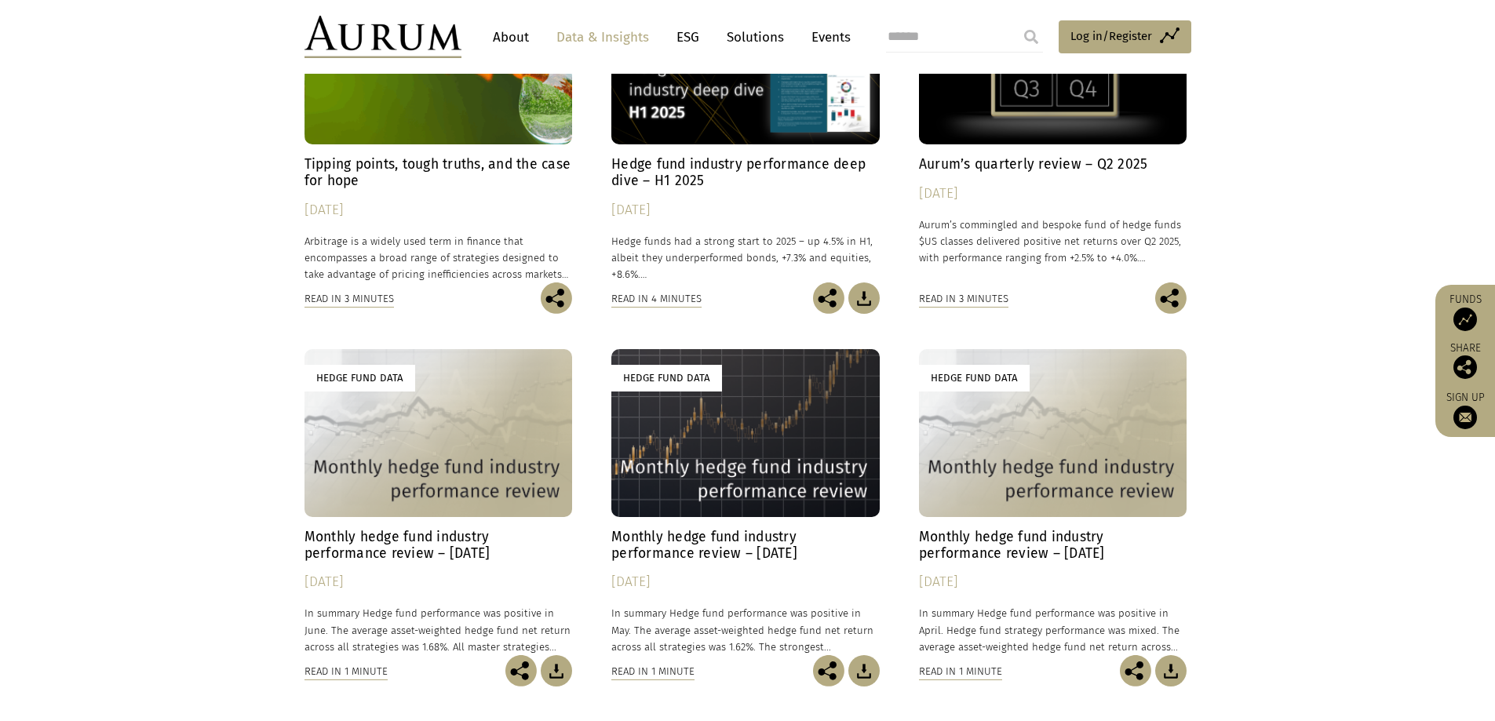
scroll to position [1005, 0]
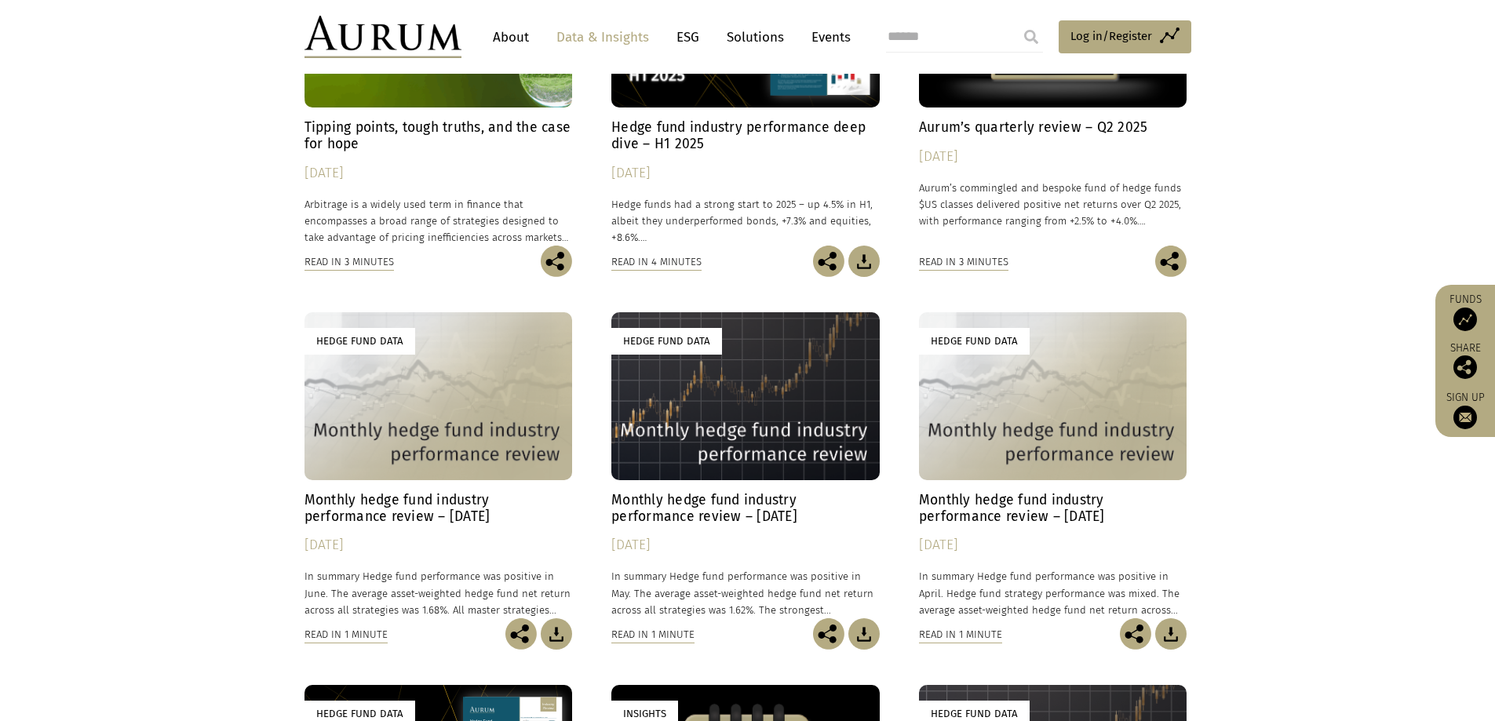
drag, startPoint x: 458, startPoint y: 413, endPoint x: 181, endPoint y: 576, distance: 322.3
click at [174, 576] on section "**********" at bounding box center [747, 314] width 1495 height 1729
click at [560, 634] on img at bounding box center [556, 634] width 31 height 31
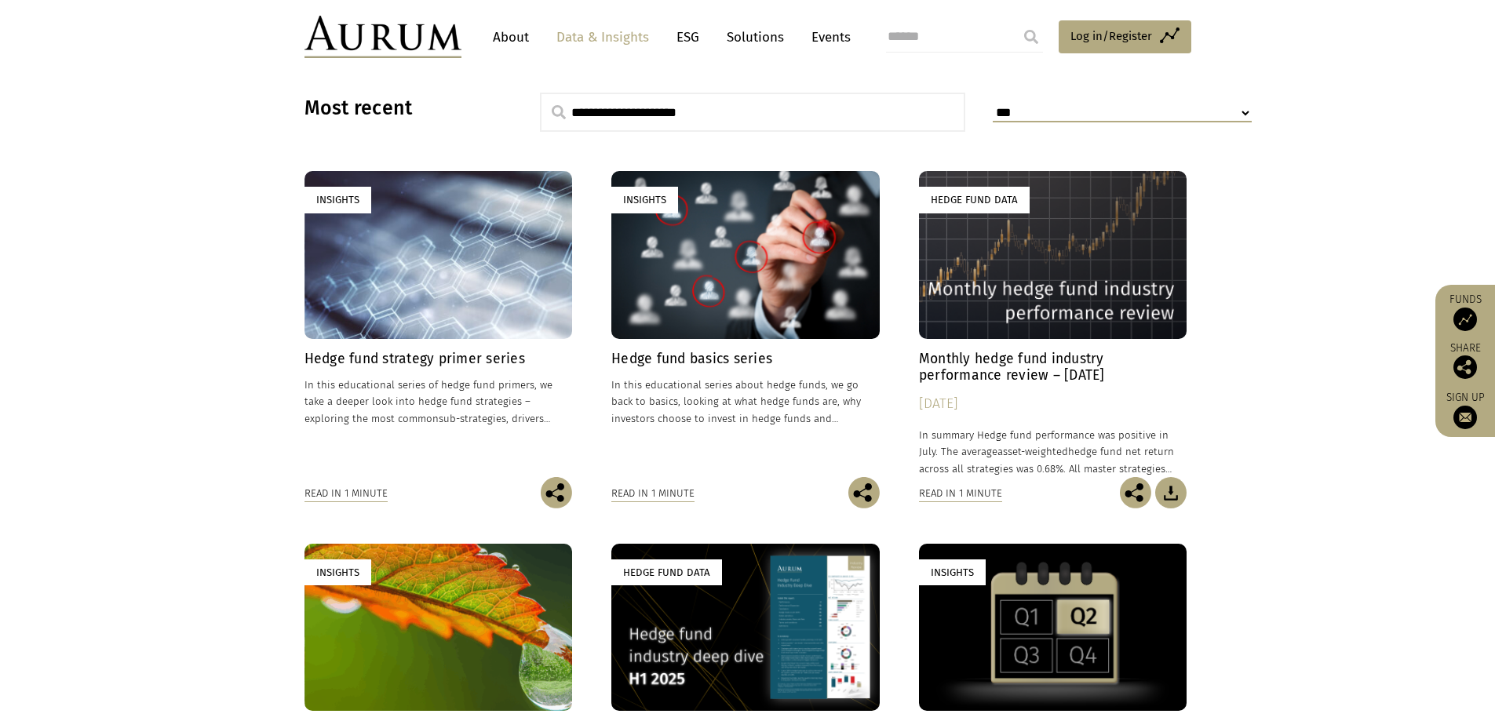
scroll to position [378, 0]
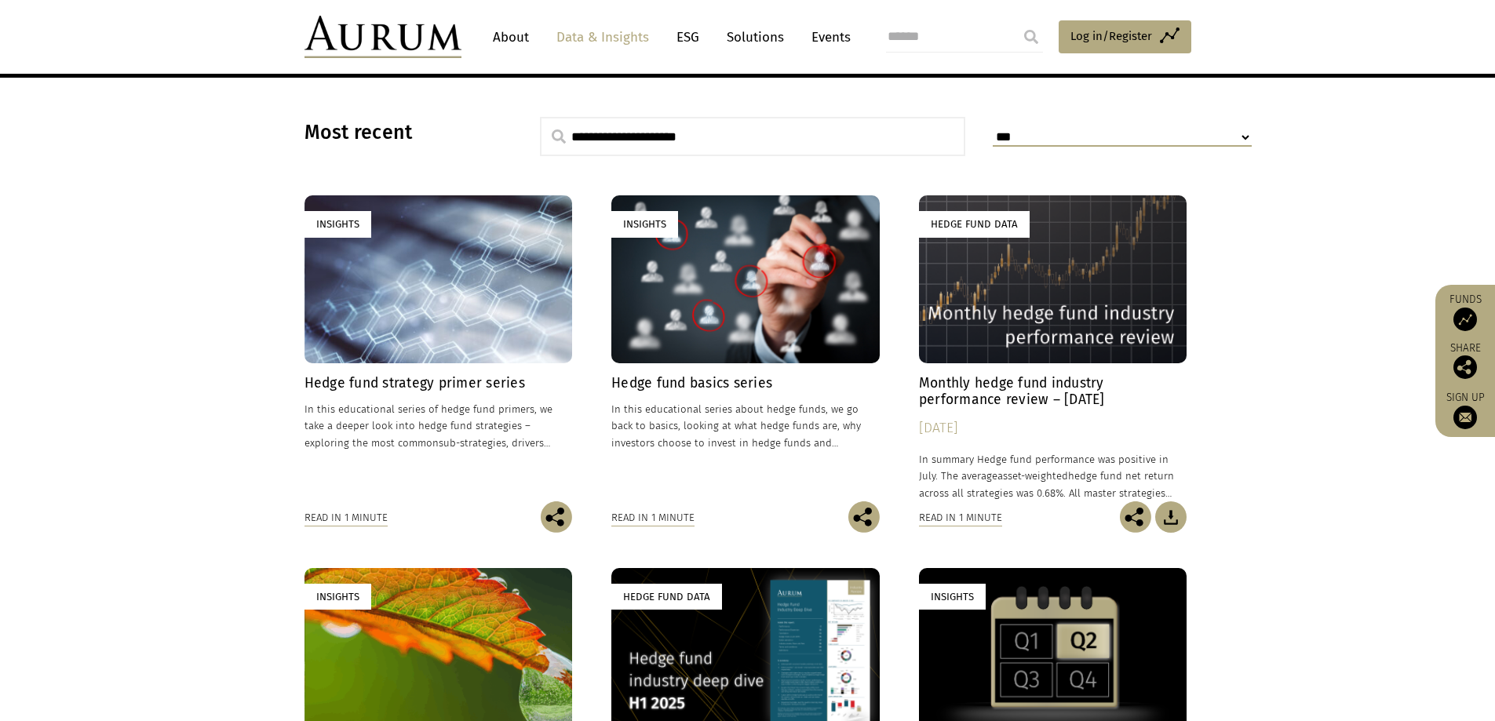
click at [1177, 516] on img at bounding box center [1170, 517] width 31 height 31
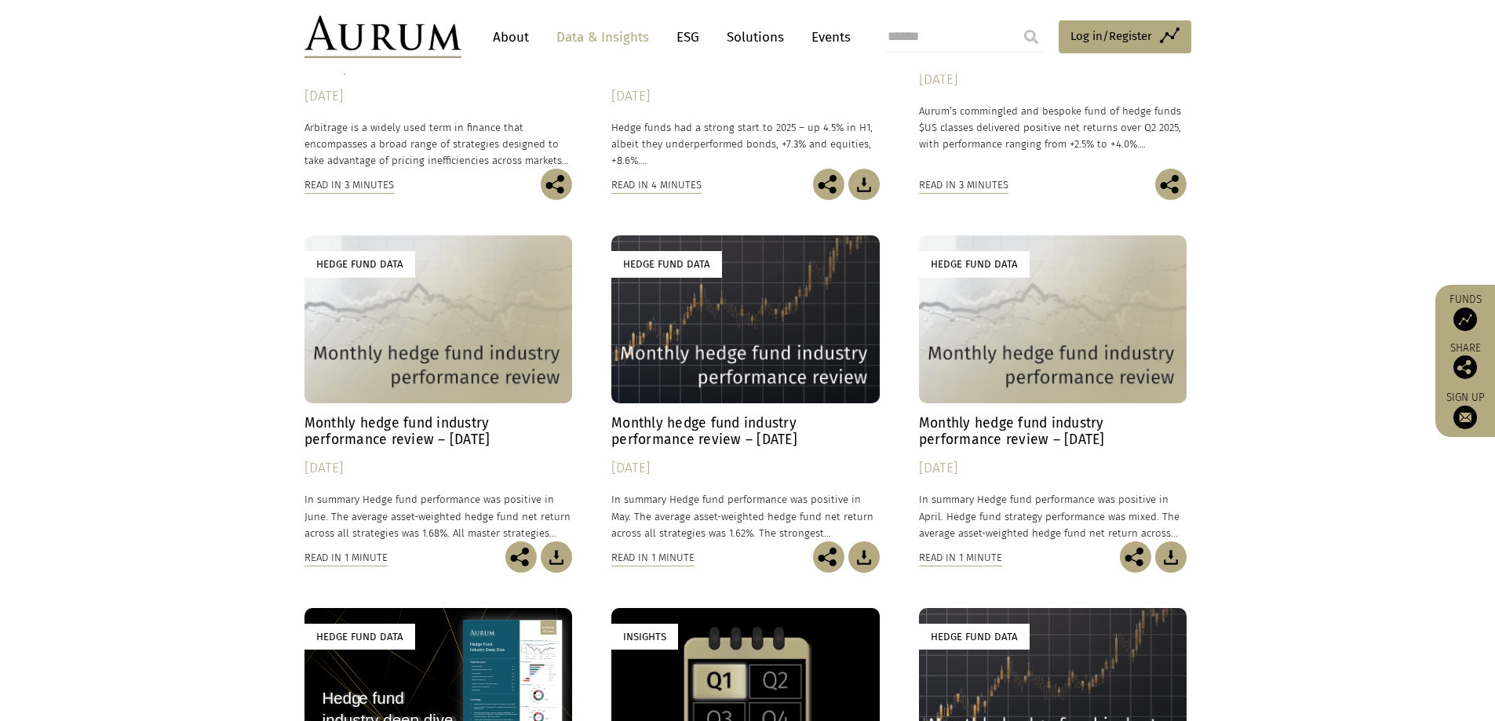
scroll to position [1084, 0]
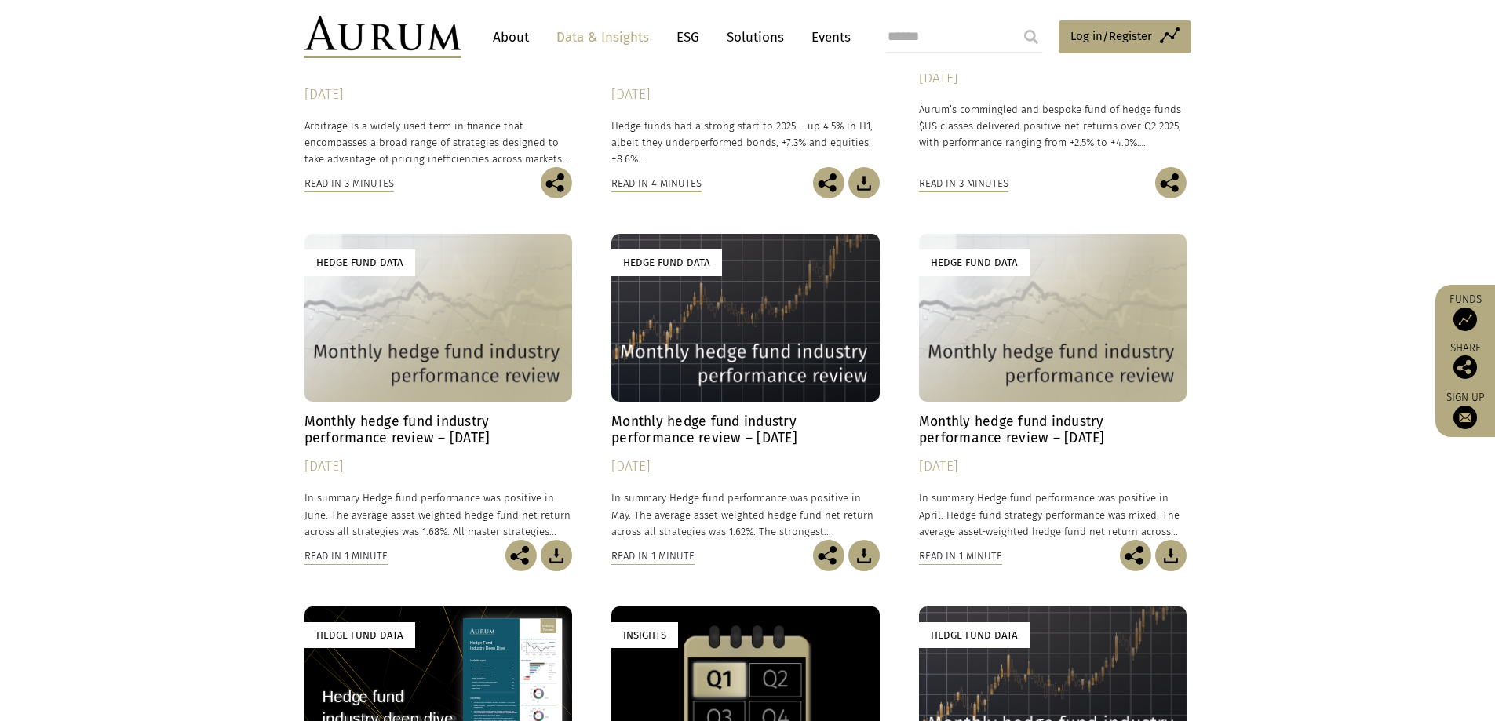
click at [860, 554] on img at bounding box center [863, 555] width 31 height 31
click at [1176, 551] on img at bounding box center [1170, 555] width 31 height 31
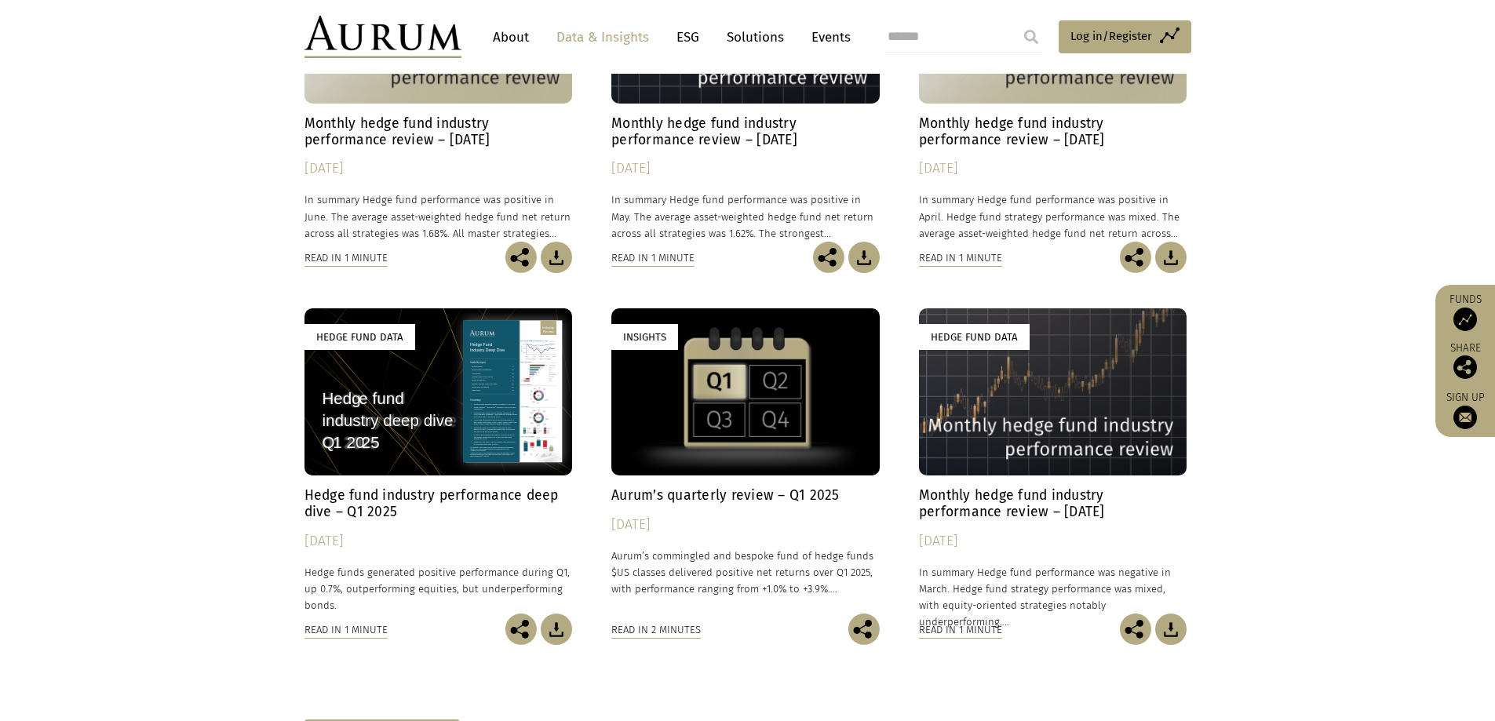
scroll to position [1476, 0]
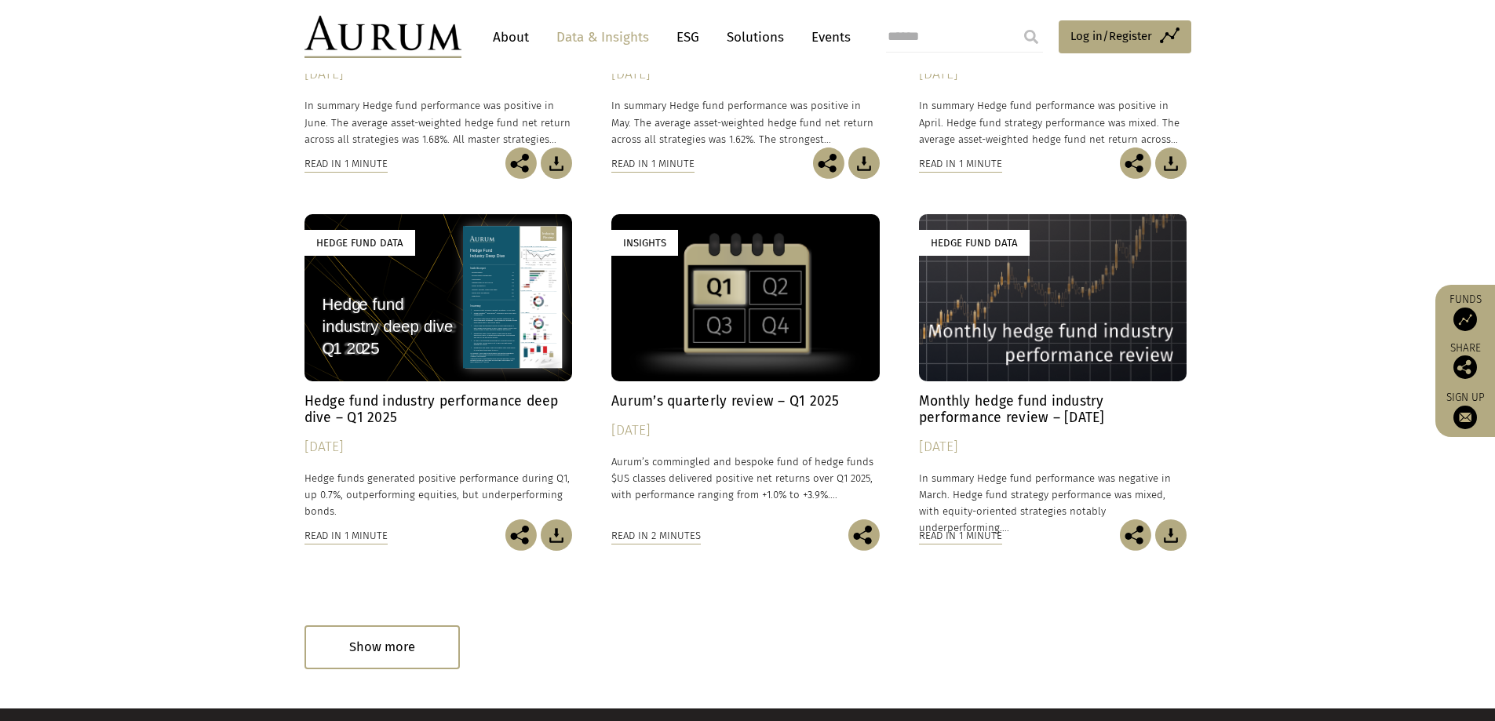
click at [1169, 535] on img at bounding box center [1170, 535] width 31 height 31
click at [360, 639] on div "Show more" at bounding box center [382, 647] width 155 height 43
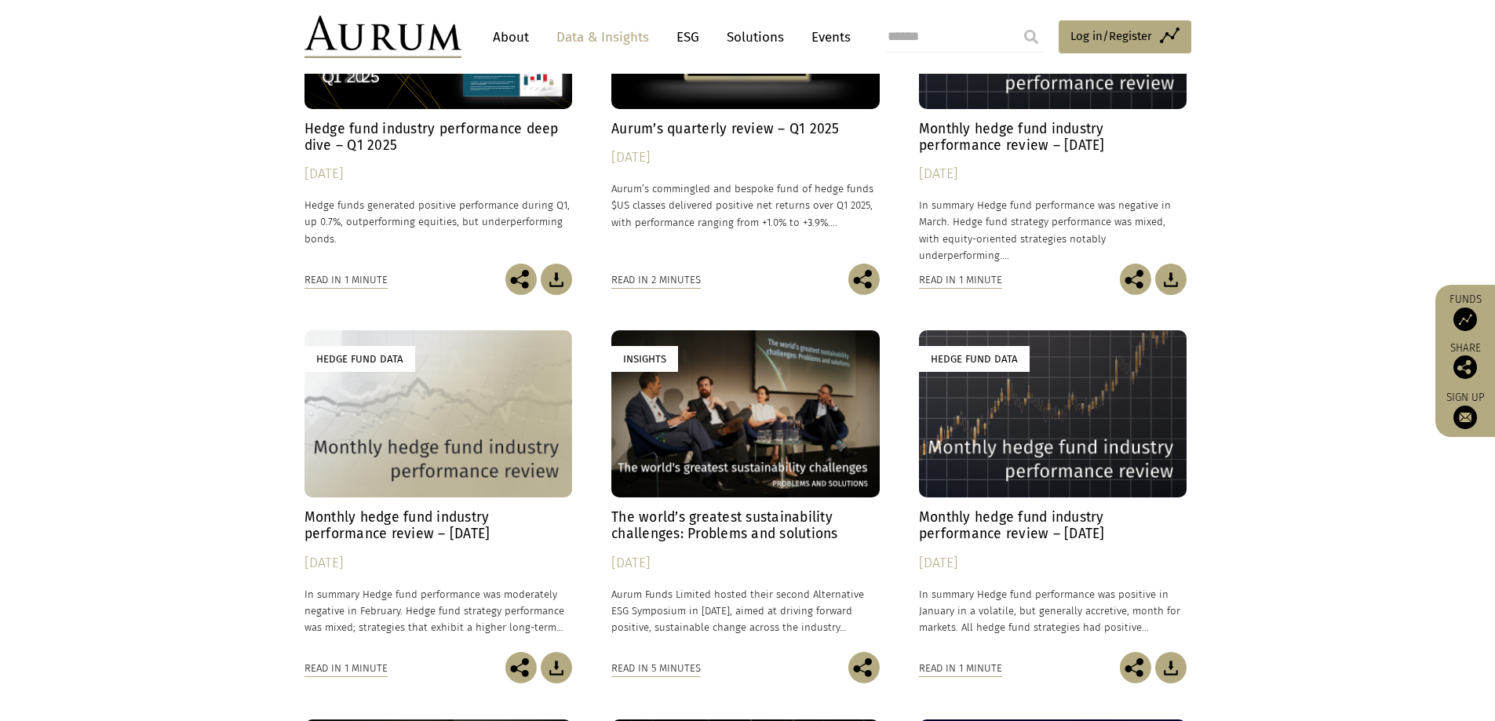
scroll to position [1824, 0]
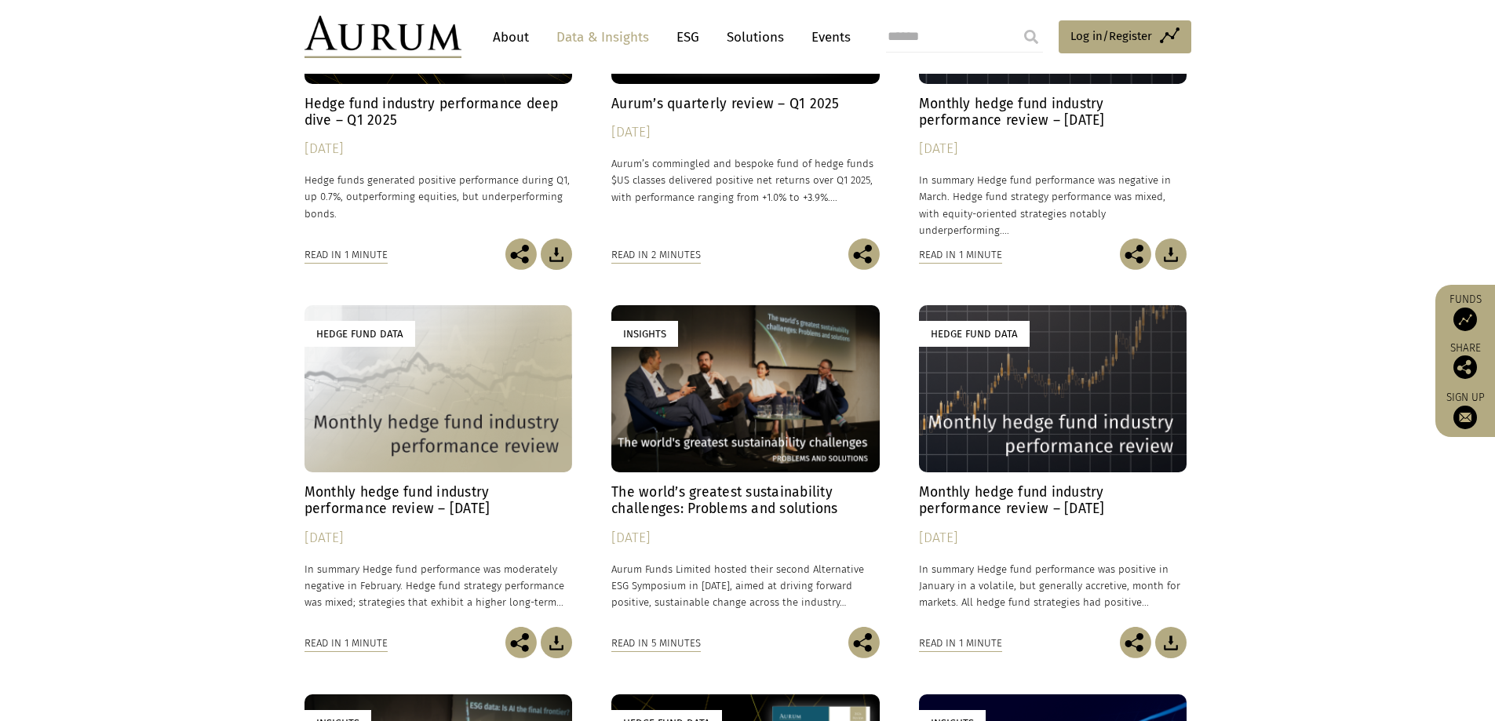
click at [555, 644] on img at bounding box center [556, 642] width 31 height 31
click at [1170, 640] on img at bounding box center [1170, 642] width 31 height 31
